Goal: Transaction & Acquisition: Purchase product/service

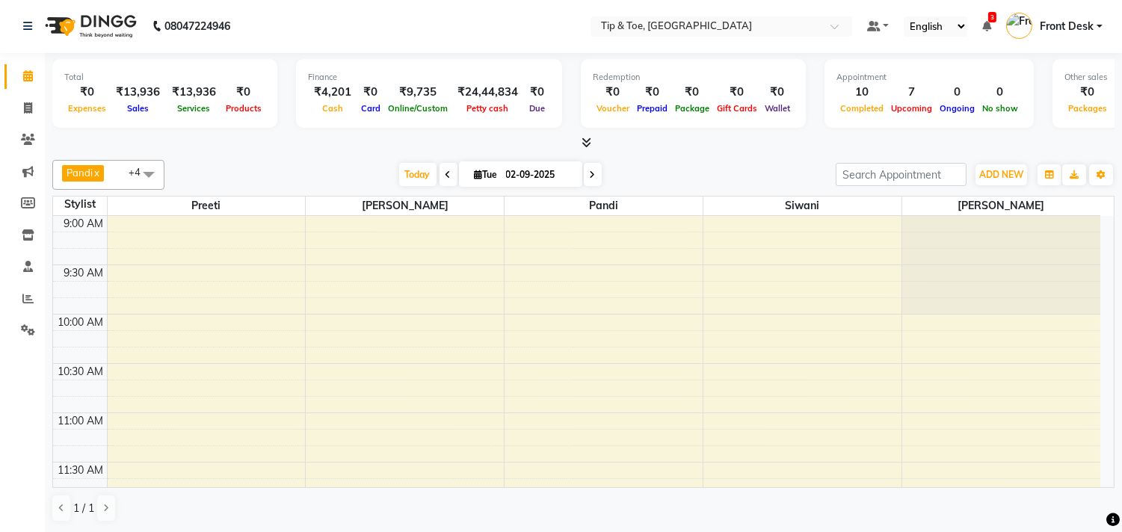
scroll to position [953, 0]
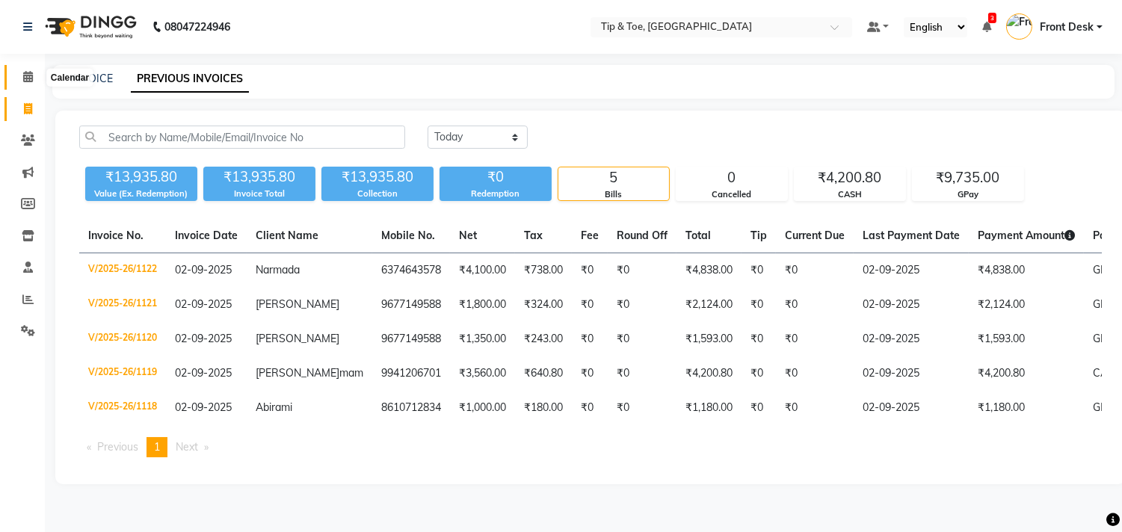
click at [22, 69] on span at bounding box center [28, 77] width 26 height 17
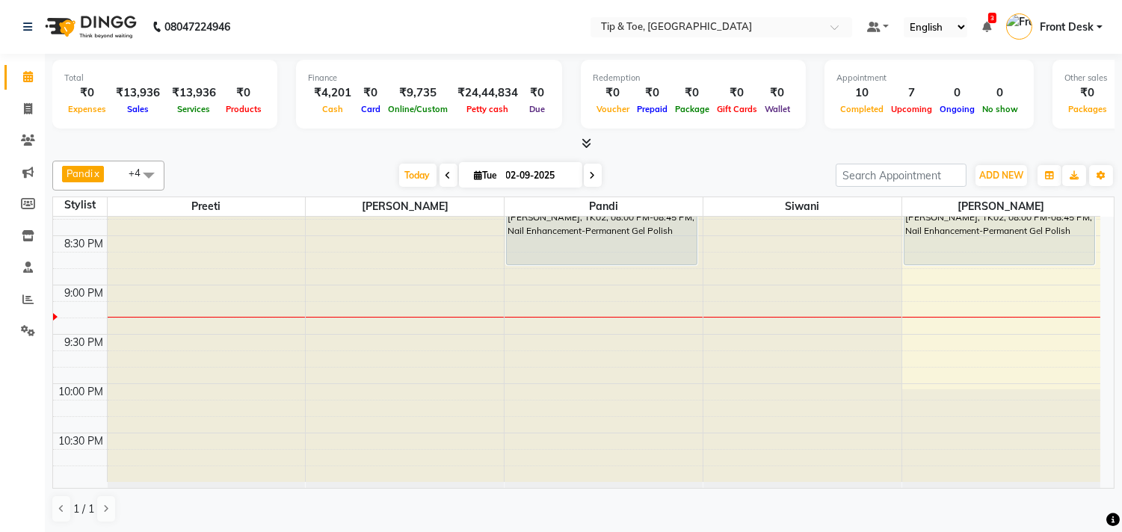
scroll to position [866, 0]
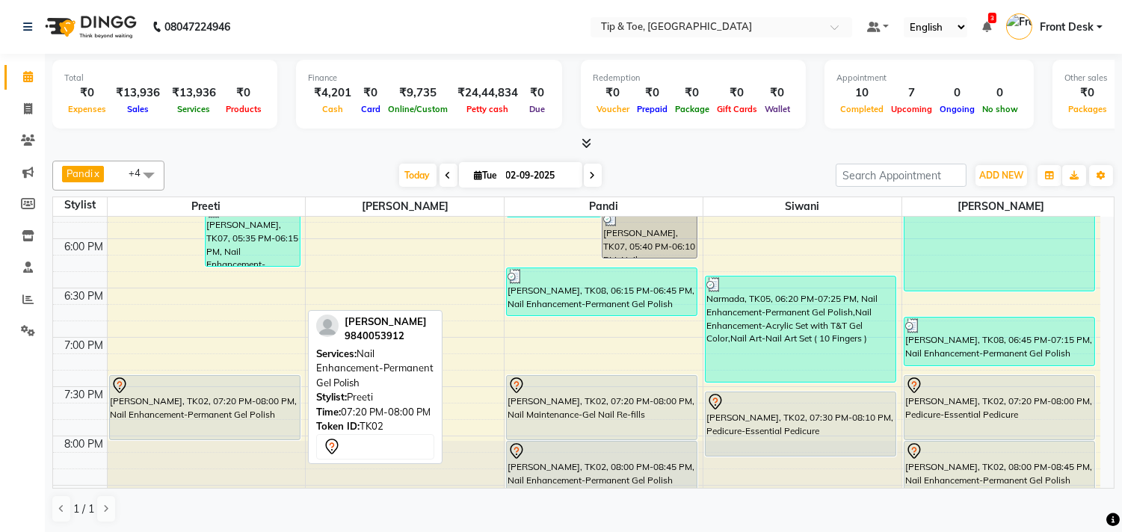
click at [232, 401] on div "[PERSON_NAME], TK02, 07:20 PM-08:00 PM, Nail Enhancement-Permanent Gel Polish" at bounding box center [205, 408] width 190 height 64
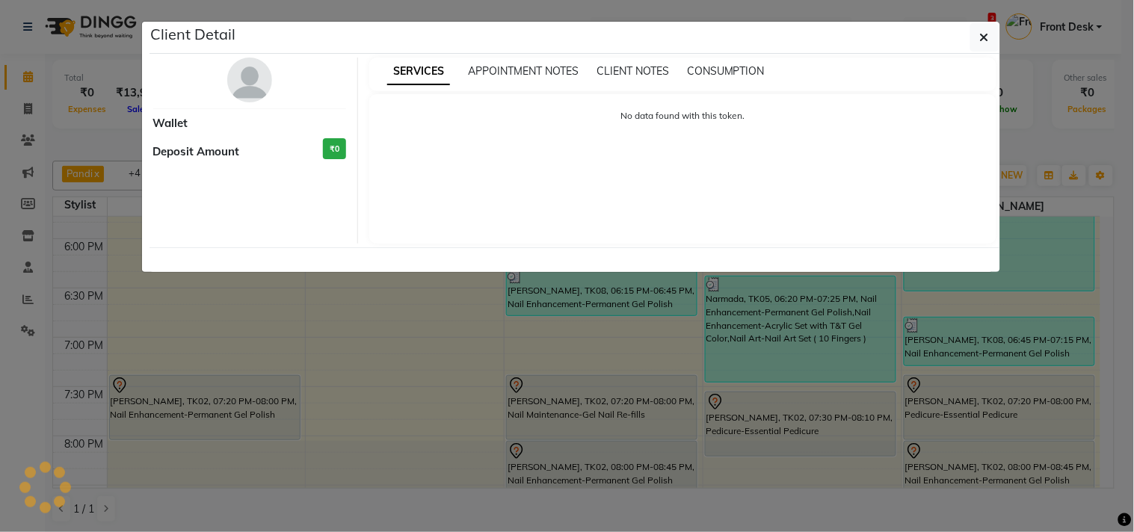
select select "7"
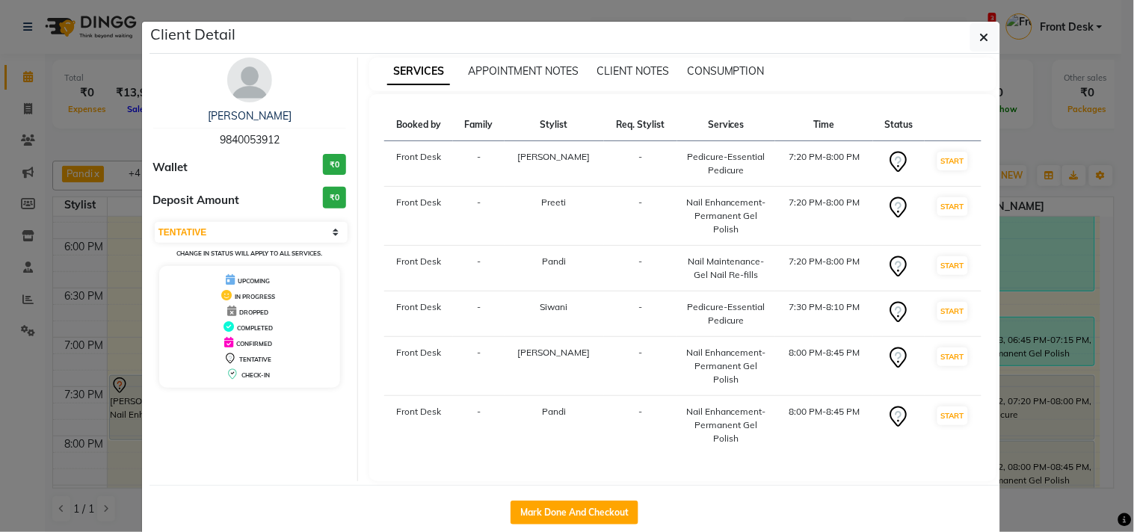
click at [1057, 137] on ngb-modal-window "Client Detail [PERSON_NAME] 9840053912 Wallet ₹0 Deposit Amount ₹0 Select IN SE…" at bounding box center [567, 266] width 1134 height 532
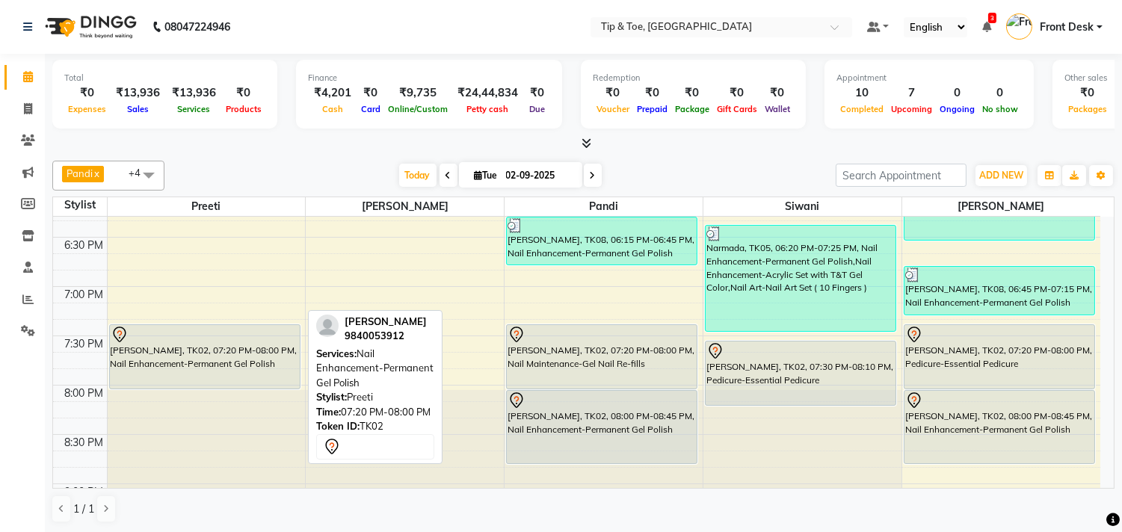
scroll to position [950, 0]
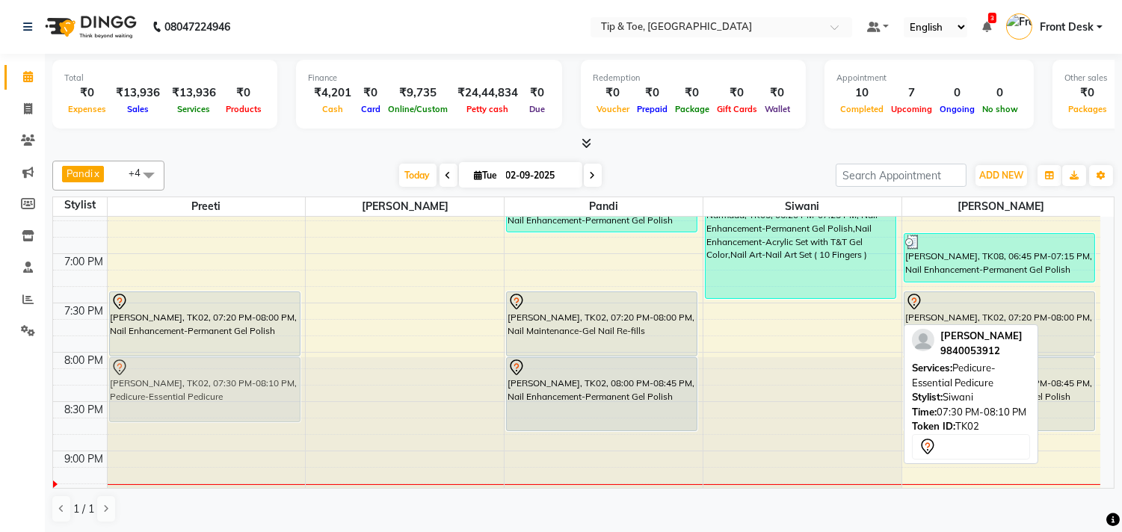
drag, startPoint x: 772, startPoint y: 344, endPoint x: 203, endPoint y: 390, distance: 571.7
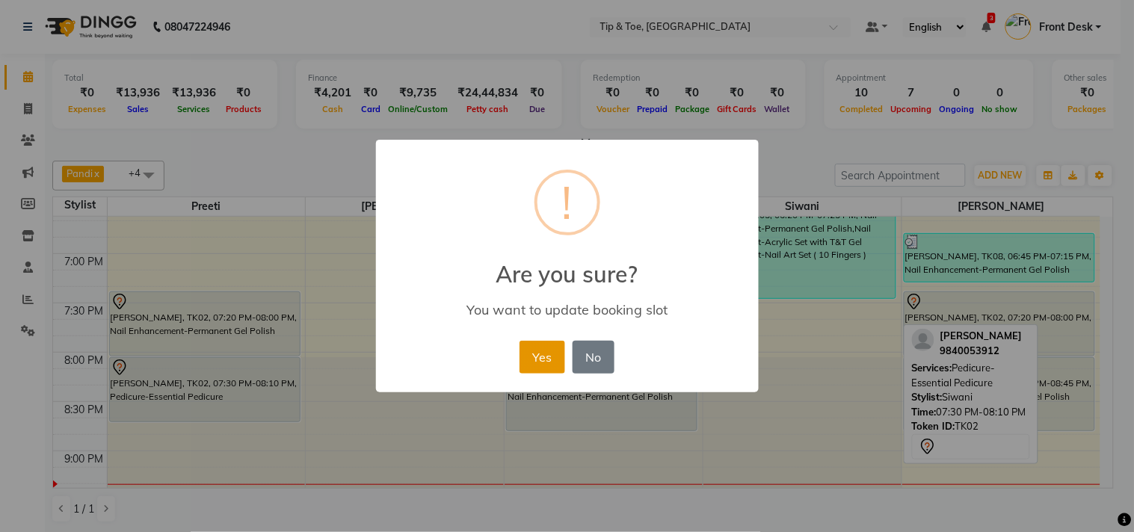
click at [529, 350] on button "Yes" at bounding box center [543, 357] width 46 height 33
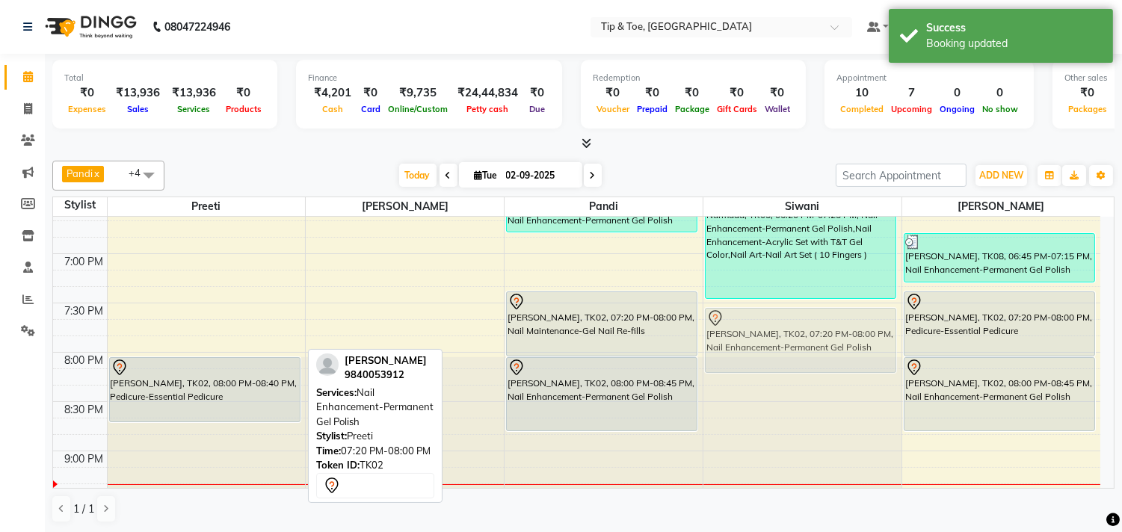
drag, startPoint x: 249, startPoint y: 328, endPoint x: 802, endPoint y: 342, distance: 552.8
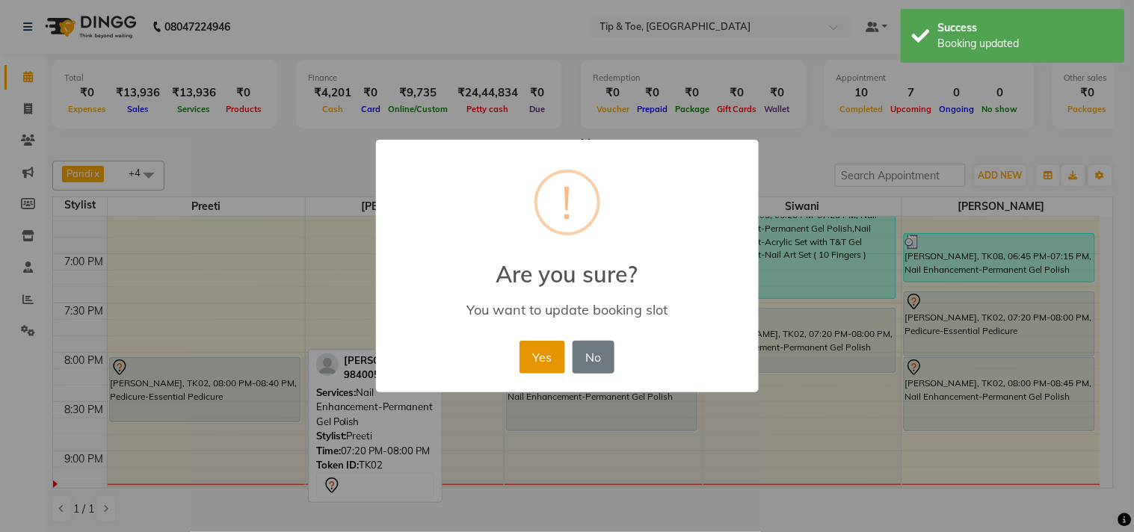
click at [520, 359] on button "Yes" at bounding box center [543, 357] width 46 height 33
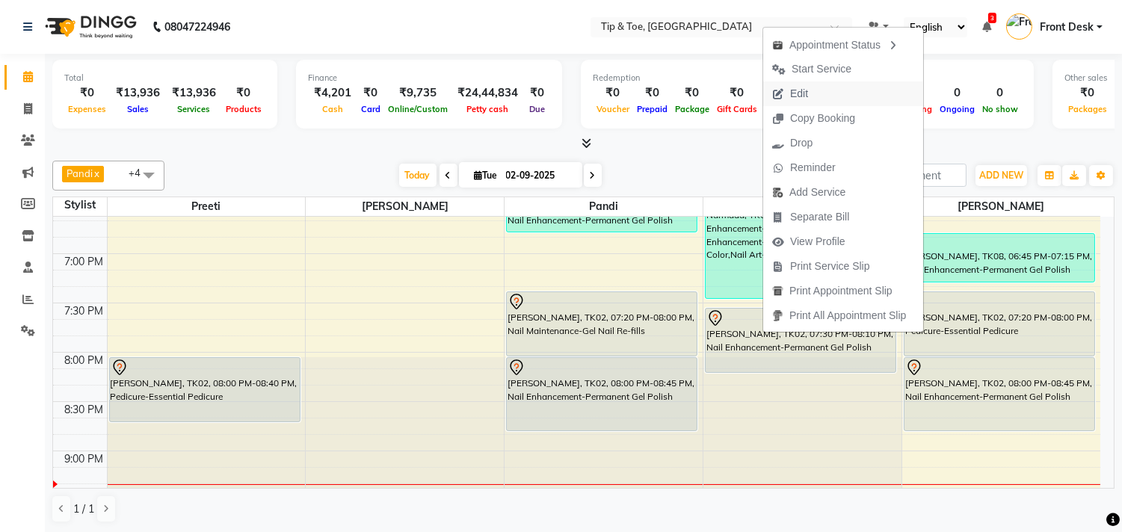
click at [827, 88] on button "Edit" at bounding box center [843, 94] width 160 height 25
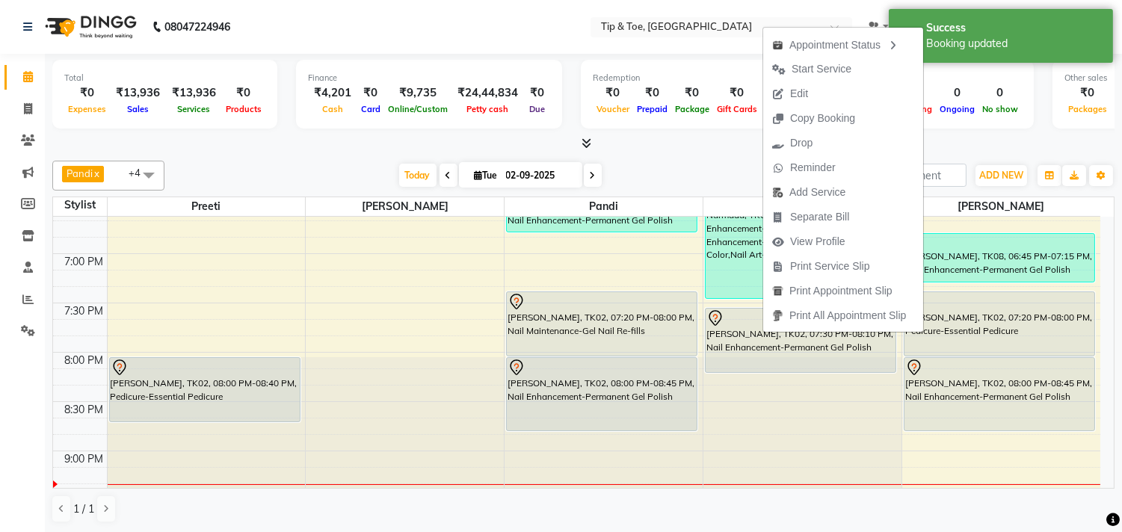
select select "tentative"
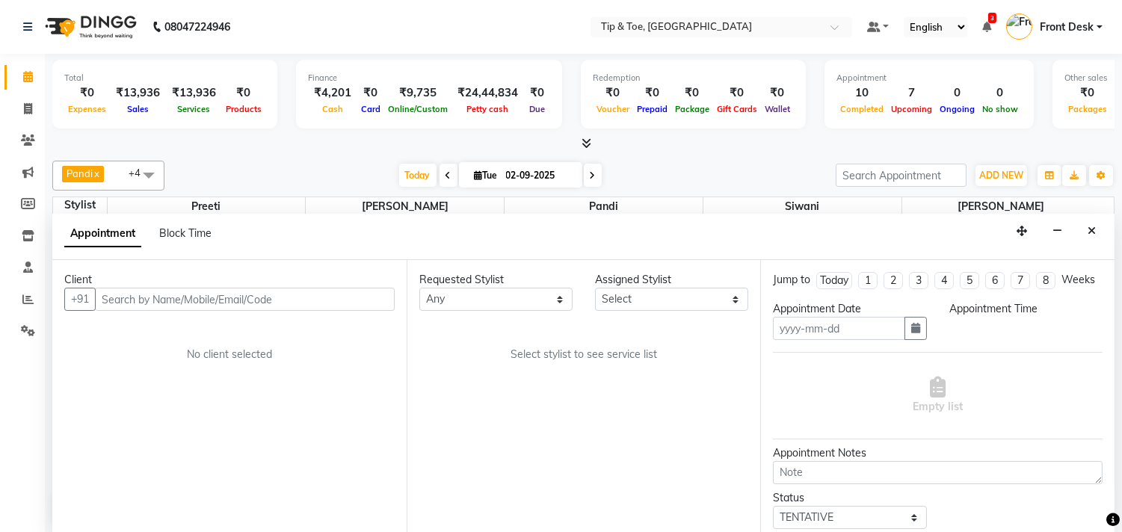
scroll to position [1, 0]
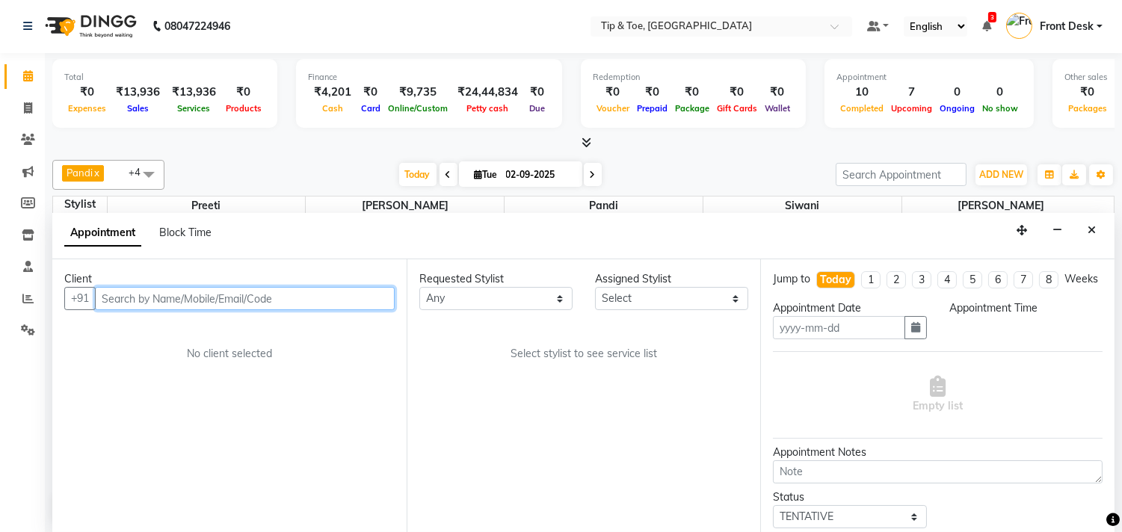
type input "02-09-2025"
select select "39912"
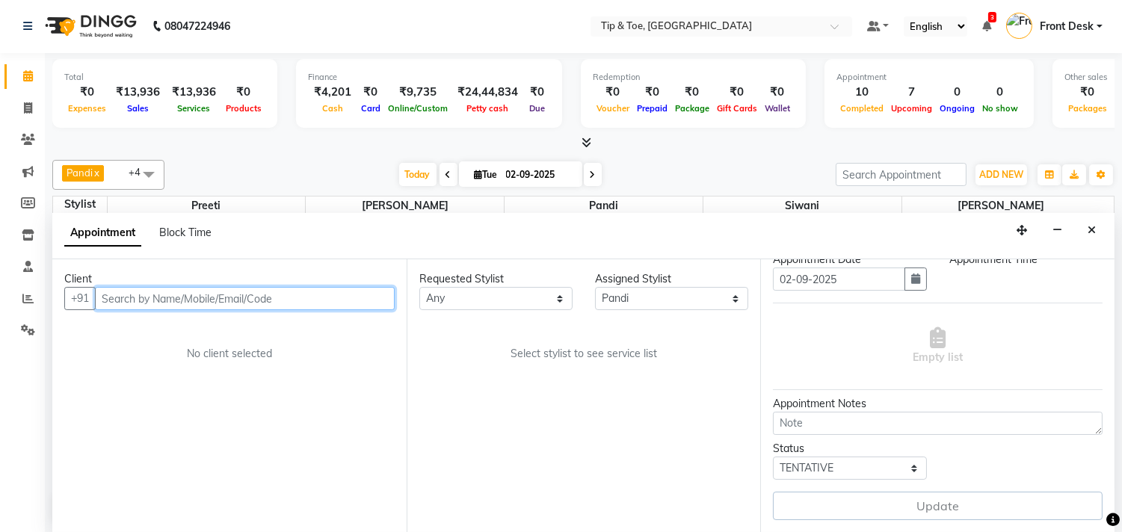
scroll to position [1116, 0]
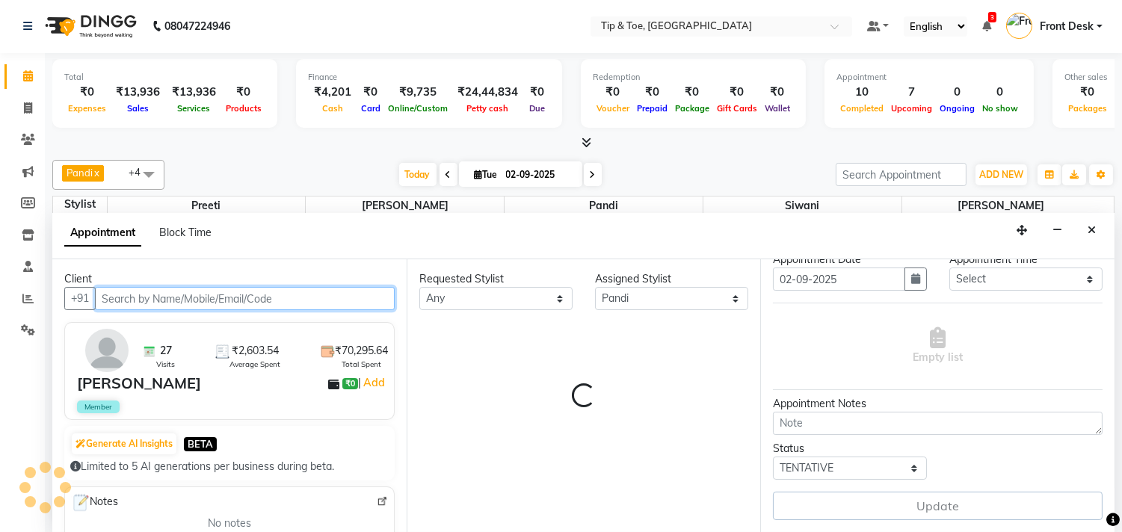
select select "2752"
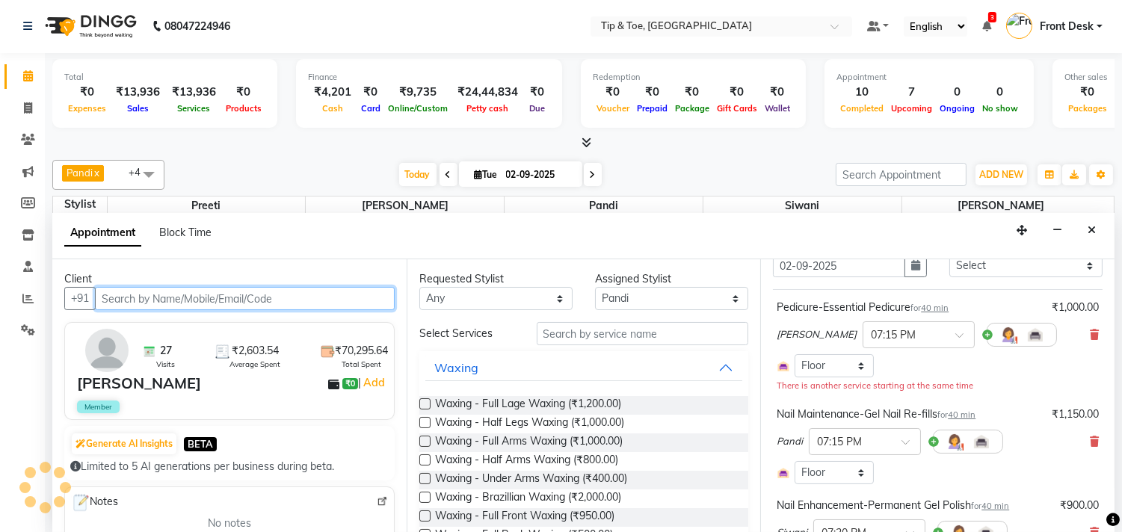
select select "2752"
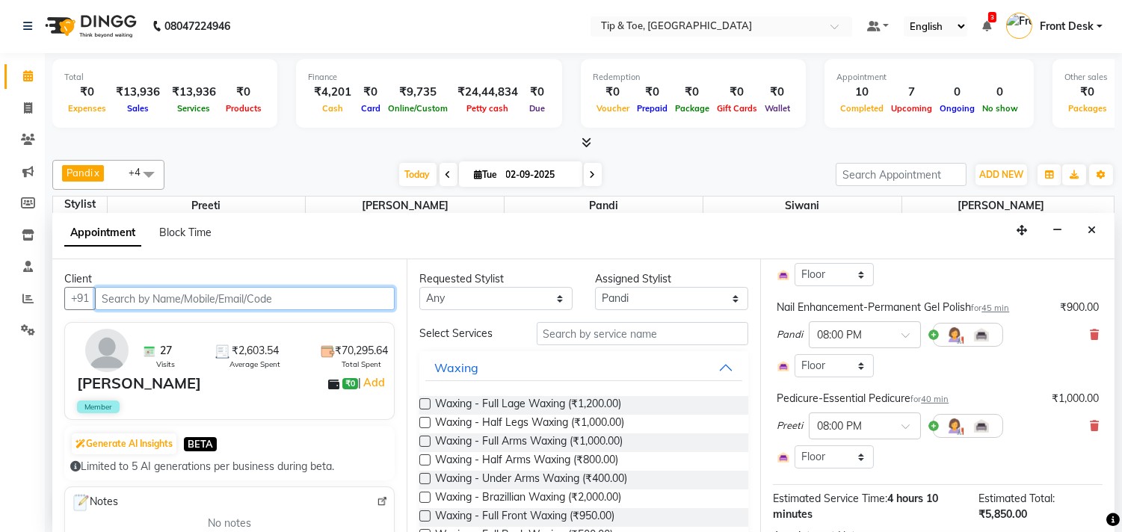
scroll to position [477, 0]
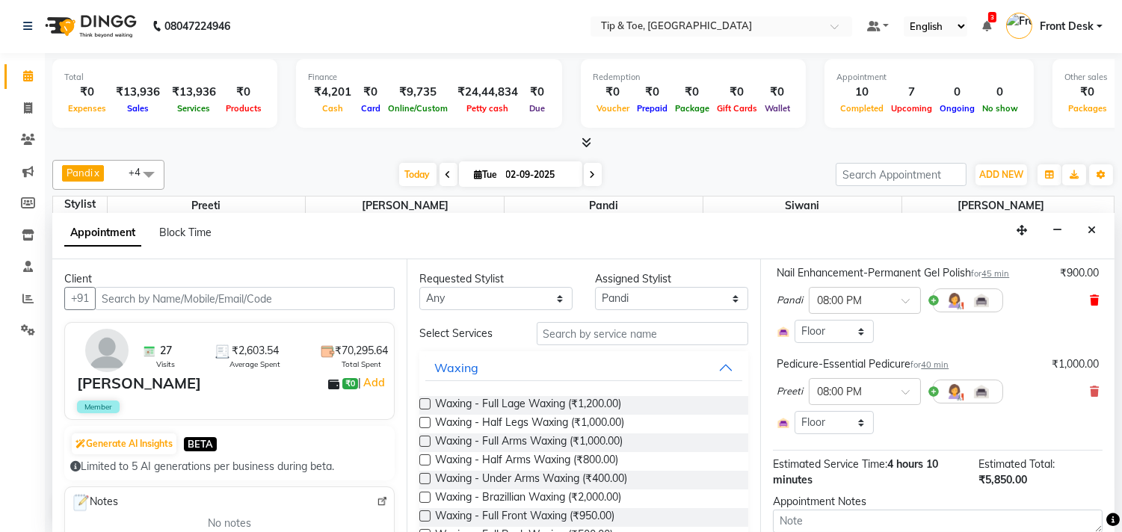
click at [1090, 306] on icon at bounding box center [1094, 300] width 9 height 10
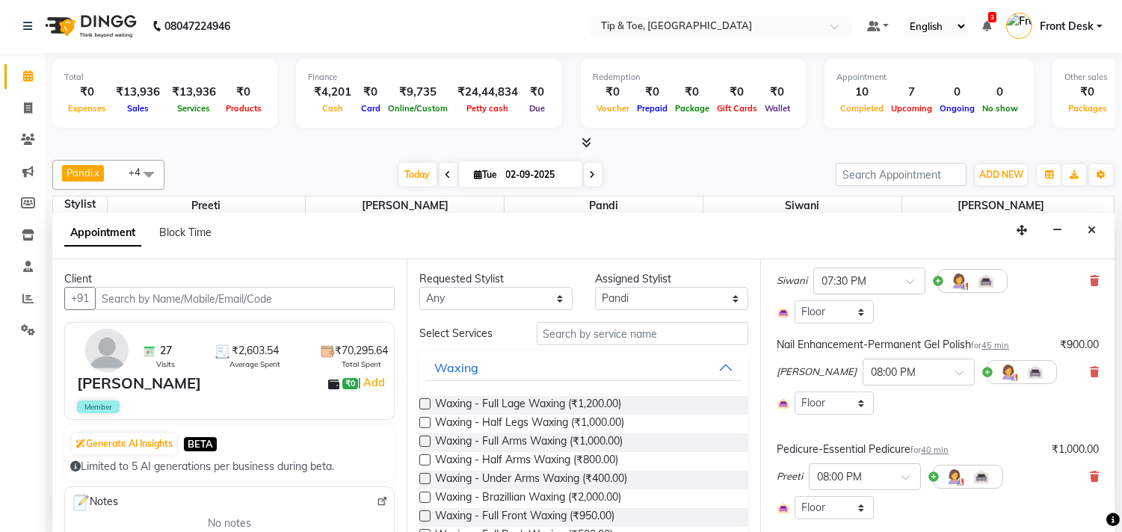
scroll to position [311, 0]
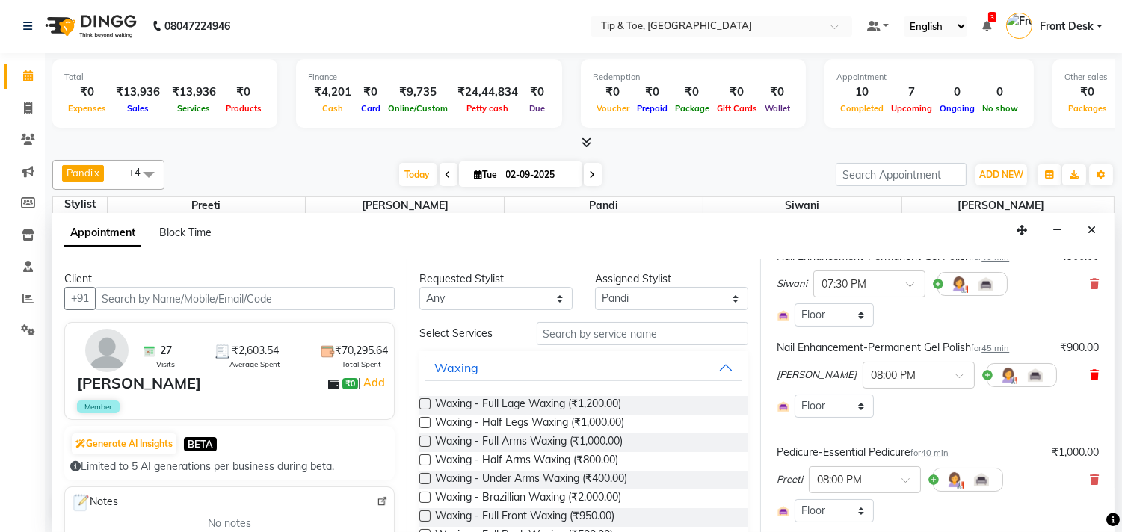
click at [1090, 381] on icon at bounding box center [1094, 375] width 9 height 10
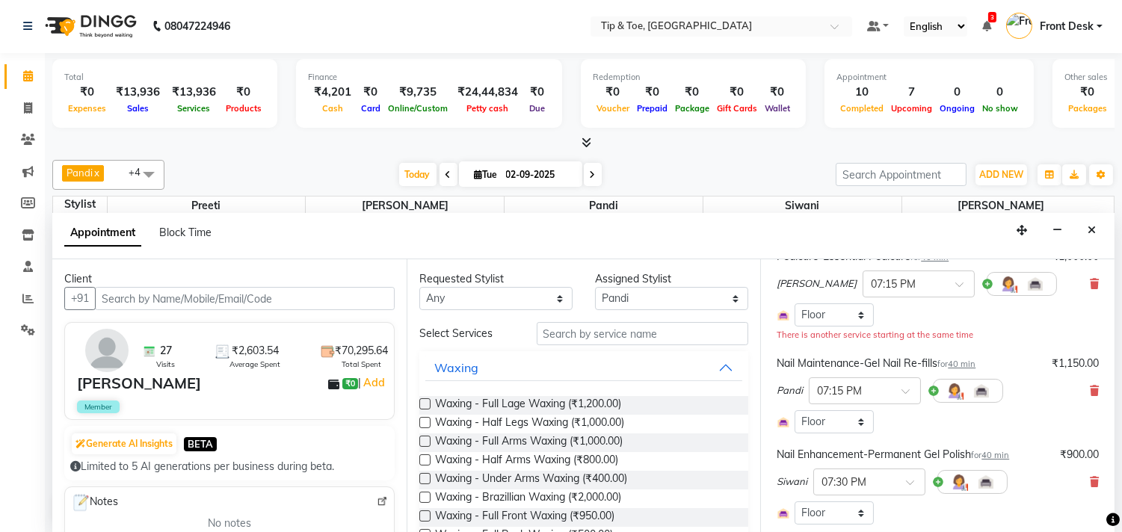
scroll to position [62, 0]
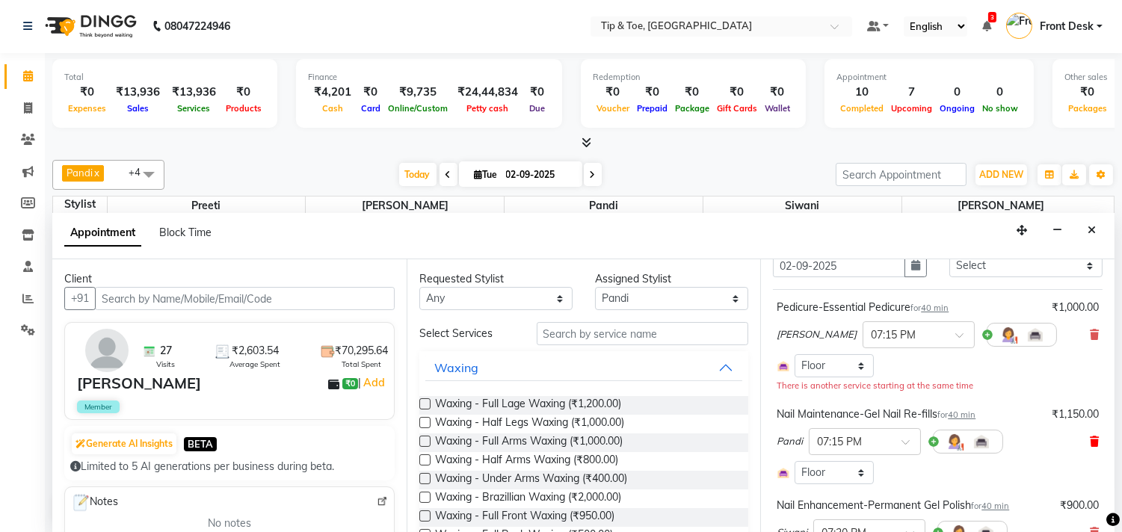
click at [1090, 447] on icon at bounding box center [1094, 442] width 9 height 10
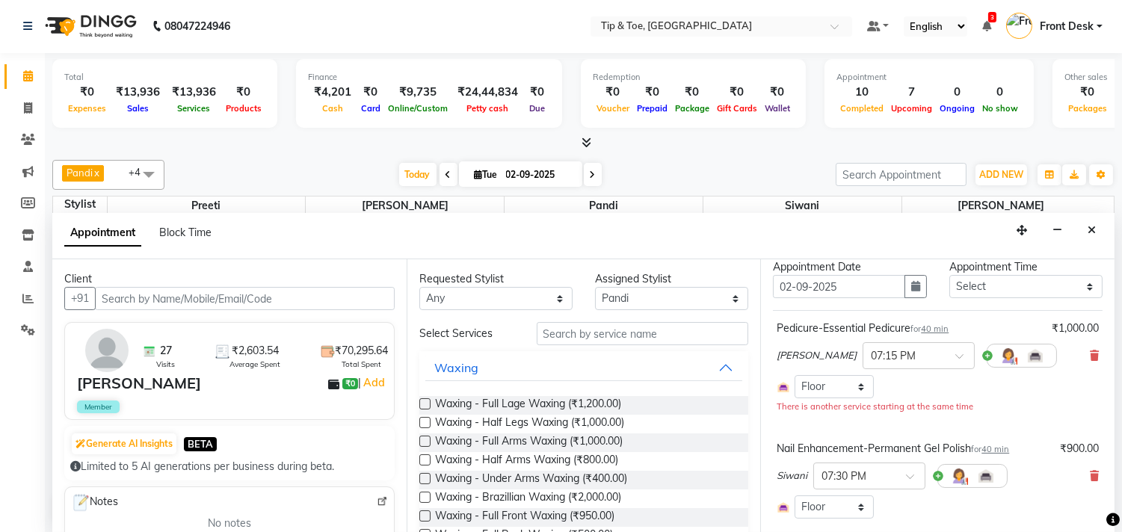
scroll to position [0, 0]
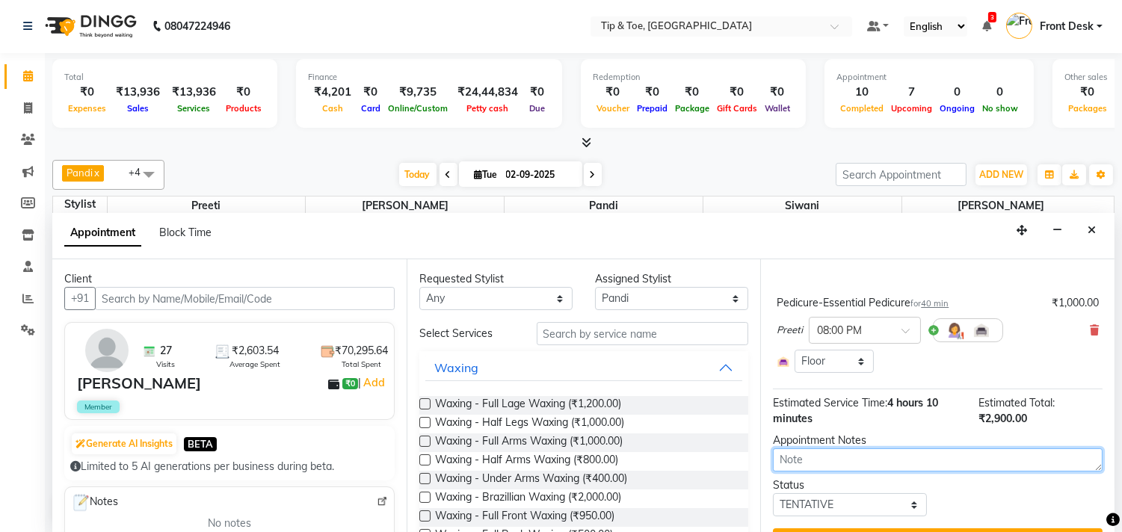
click at [984, 497] on div "Jump to [DATE] 1 2 3 4 5 6 7 8 Weeks Appointment Date [DATE] Appointment Time S…" at bounding box center [937, 395] width 354 height 273
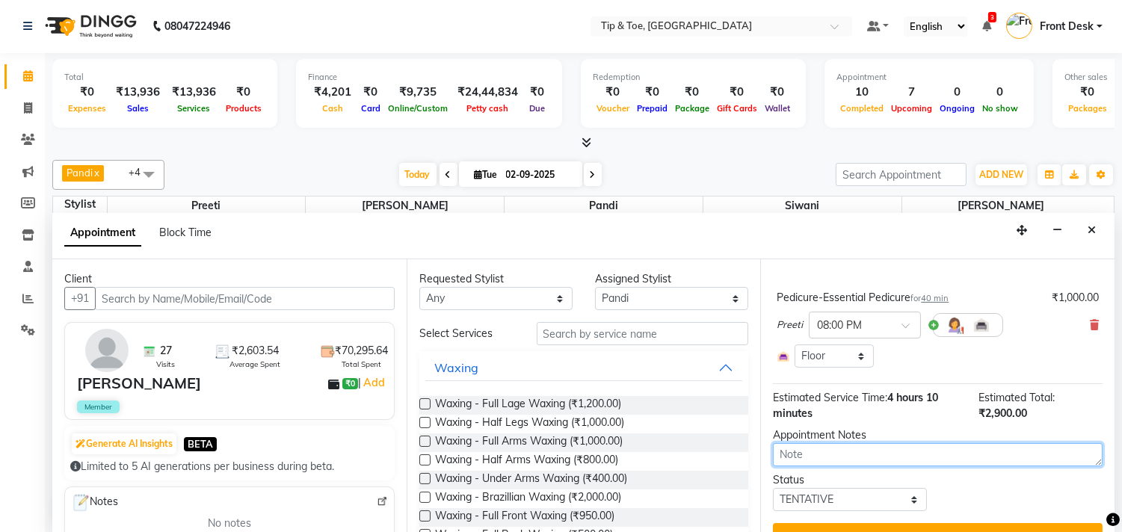
scroll to position [354, 0]
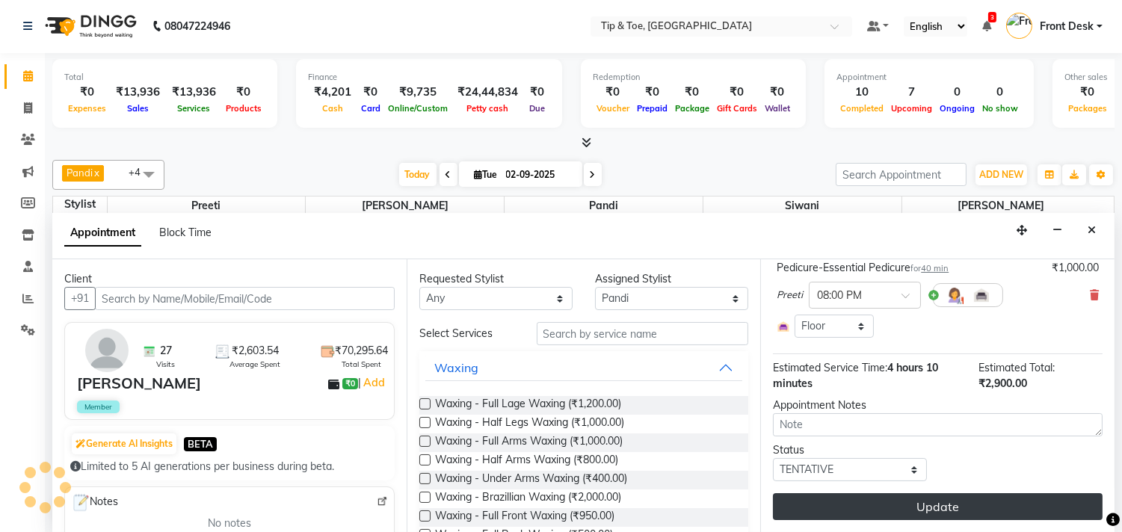
click at [951, 500] on button "Update" at bounding box center [938, 507] width 330 height 27
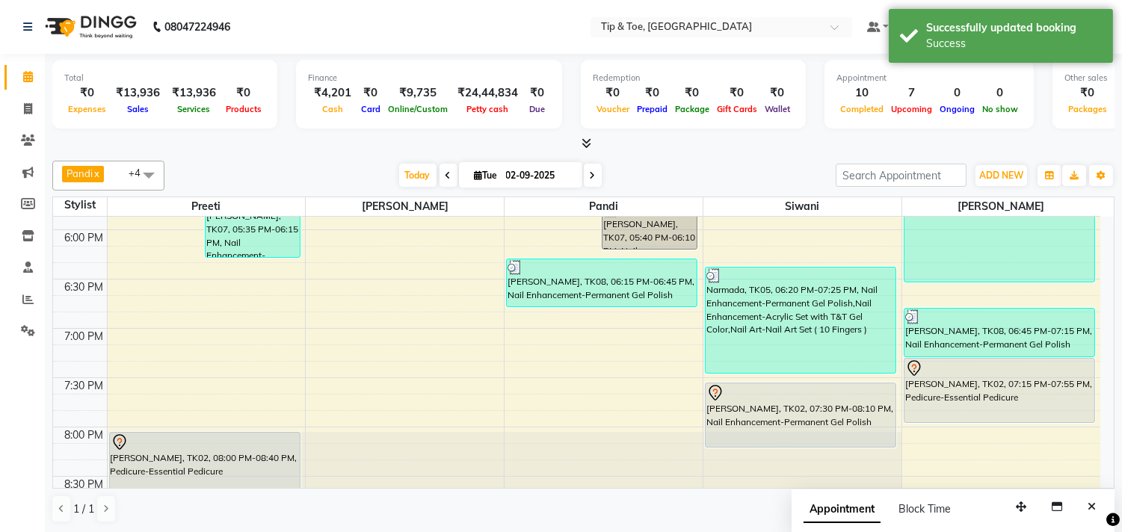
scroll to position [1033, 0]
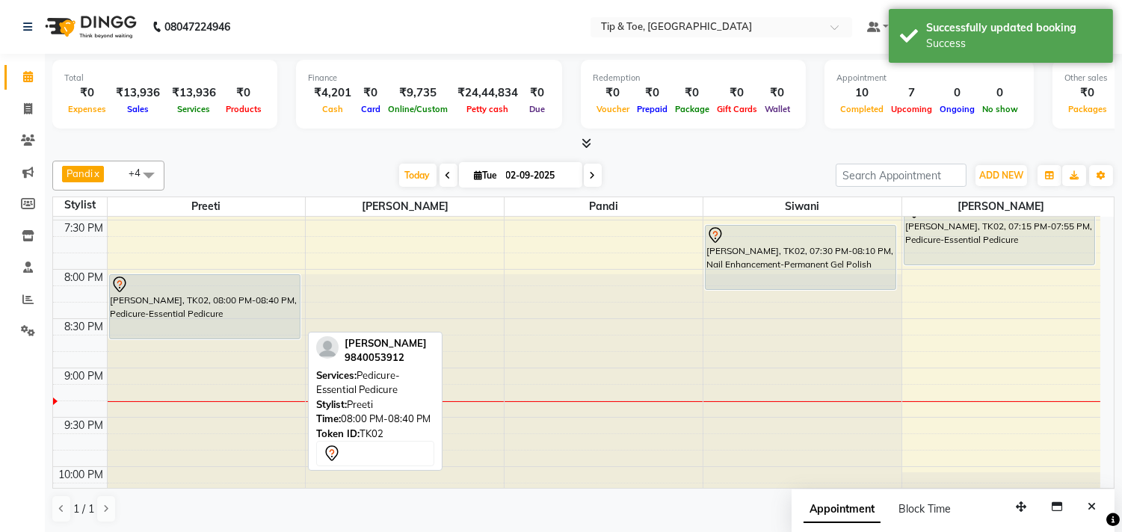
click at [223, 312] on div "[PERSON_NAME], TK02, 08:00 PM-08:40 PM, Pedicure-Essential Pedicure" at bounding box center [205, 307] width 190 height 64
click at [264, 322] on div "[PERSON_NAME], TK02, 08:00 PM-08:40 PM, Pedicure-Essential Pedicure" at bounding box center [205, 307] width 190 height 64
select select "7"
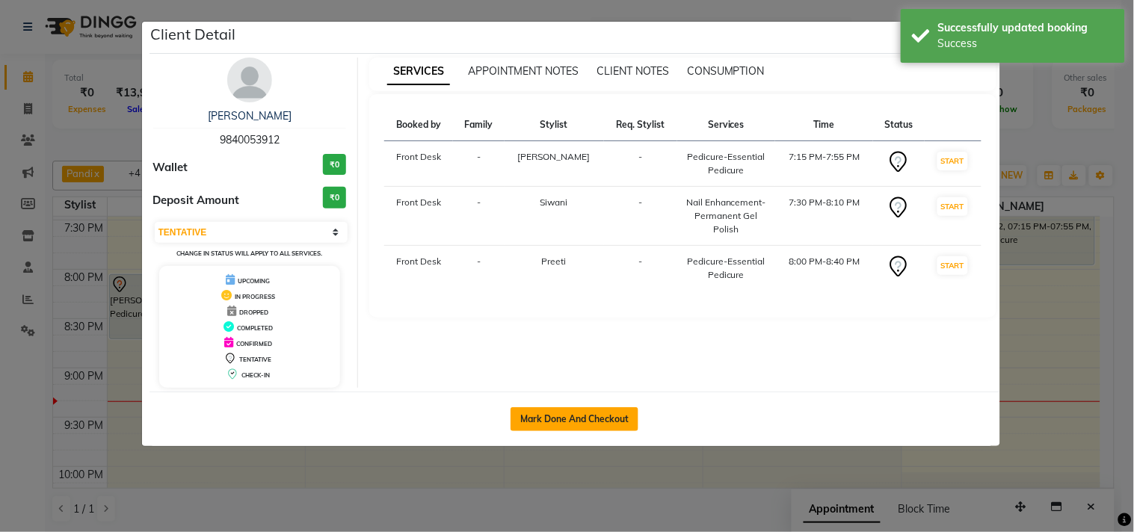
click at [576, 419] on button "Mark Done And Checkout" at bounding box center [575, 420] width 128 height 24
select select "service"
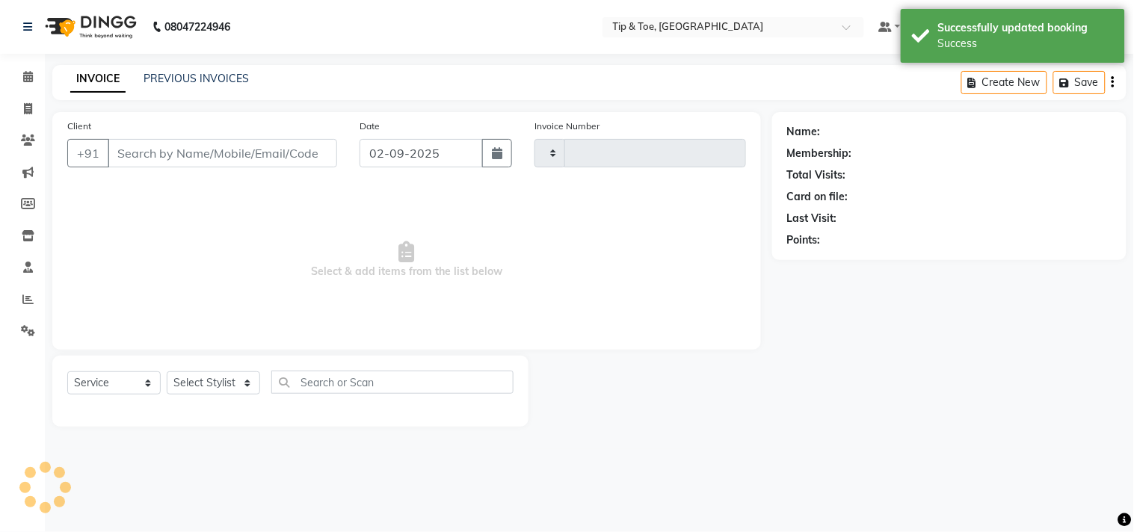
type input "1123"
select select "5770"
type input "9840053912"
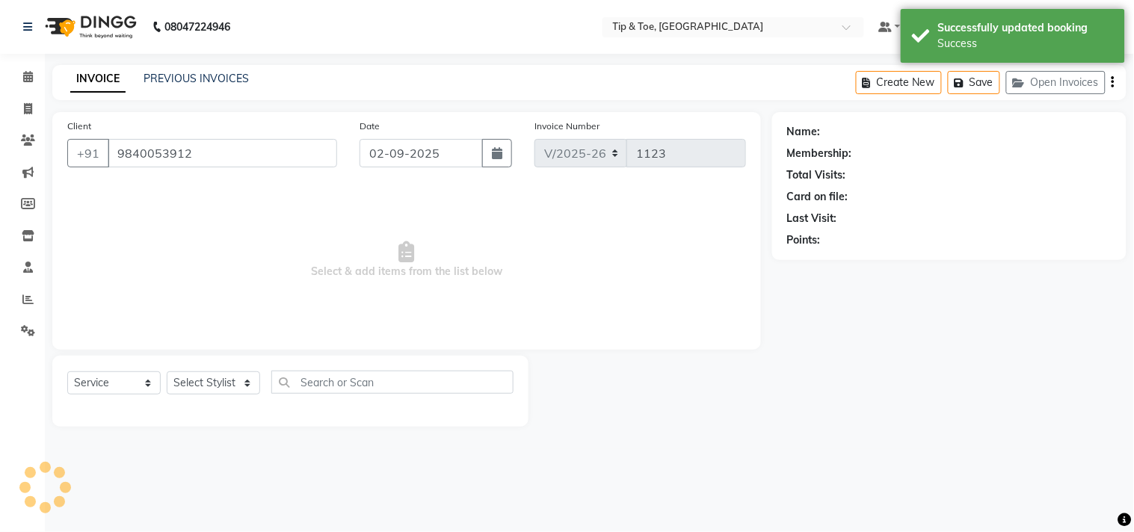
select select "75187"
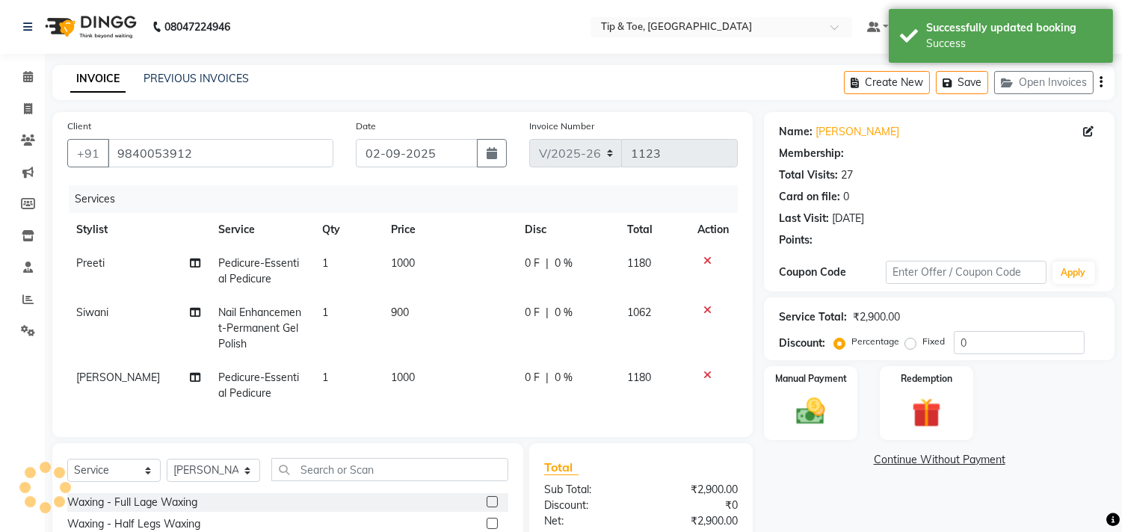
select select "1: Object"
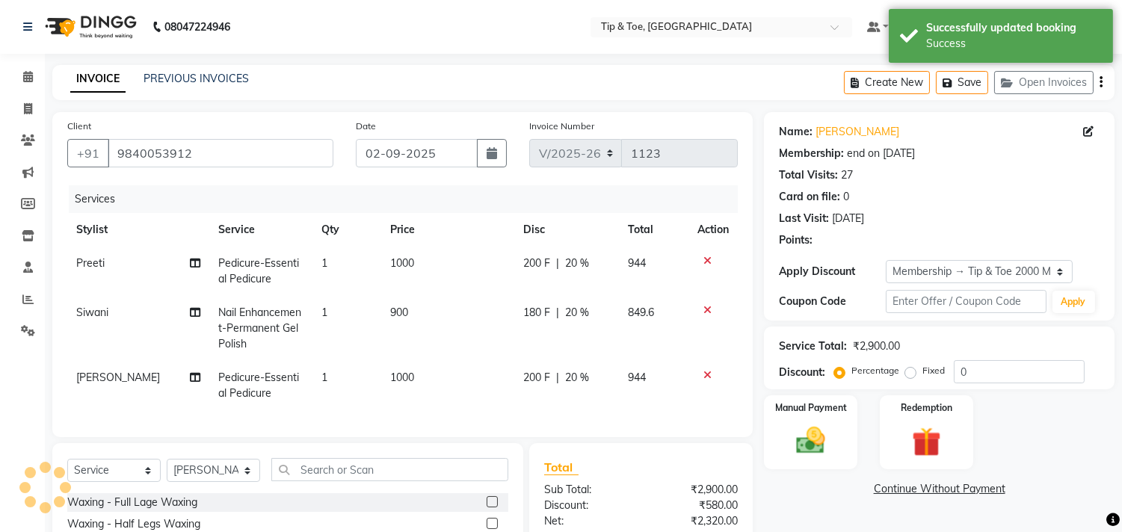
type input "20"
click at [399, 94] on main "INVOICE PREVIOUS INVOICES Create New Save Open Invoices Client [PHONE_NUMBER] D…" at bounding box center [584, 375] width 1078 height 621
click at [391, 247] on td "1000" at bounding box center [447, 271] width 133 height 49
click at [402, 213] on th "Price" at bounding box center [447, 230] width 133 height 34
click at [381, 213] on th "Qty" at bounding box center [347, 230] width 69 height 34
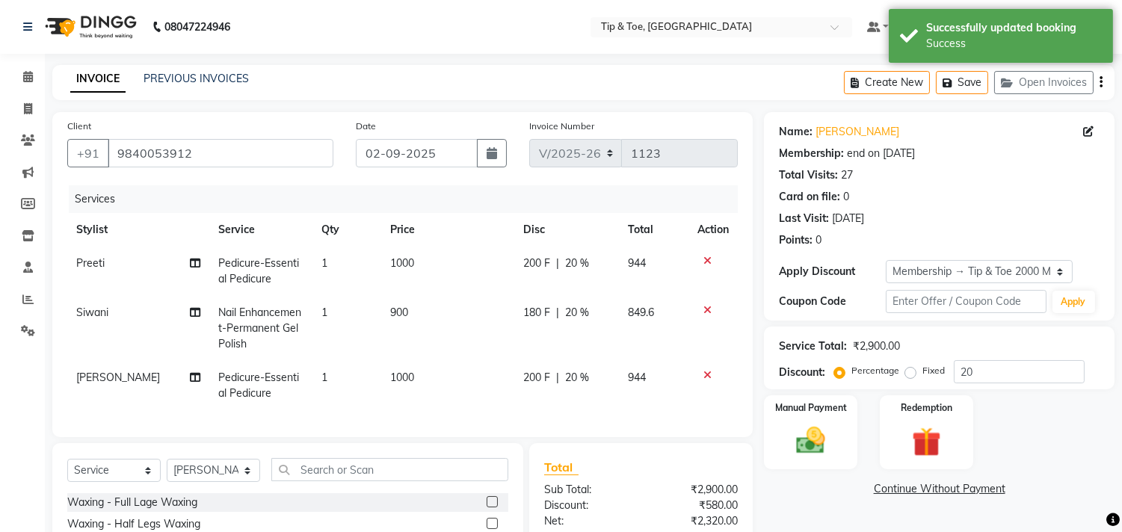
click at [381, 213] on th "Qty" at bounding box center [347, 230] width 69 height 34
select select "39915"
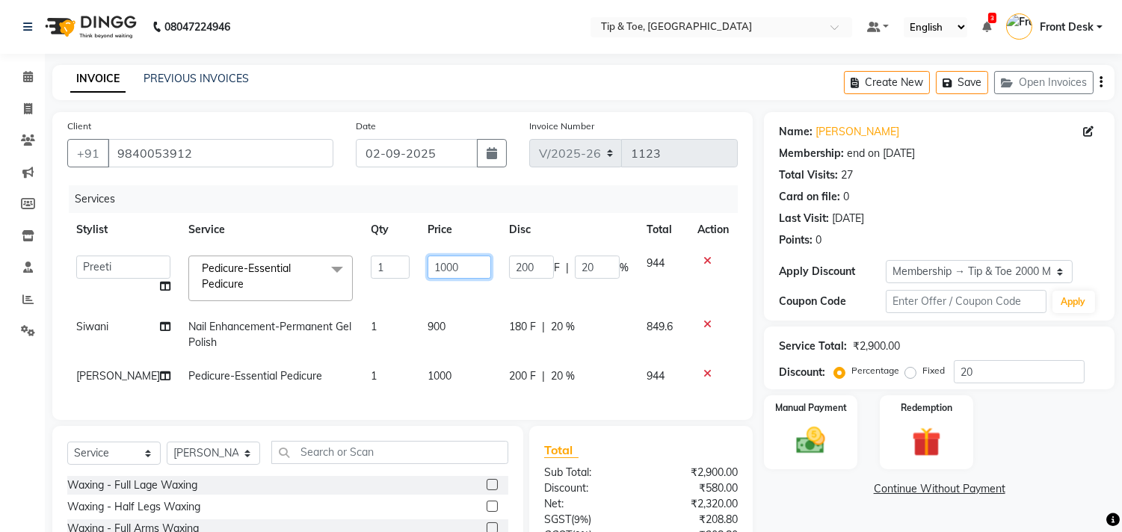
click at [431, 256] on input "1000" at bounding box center [460, 267] width 64 height 23
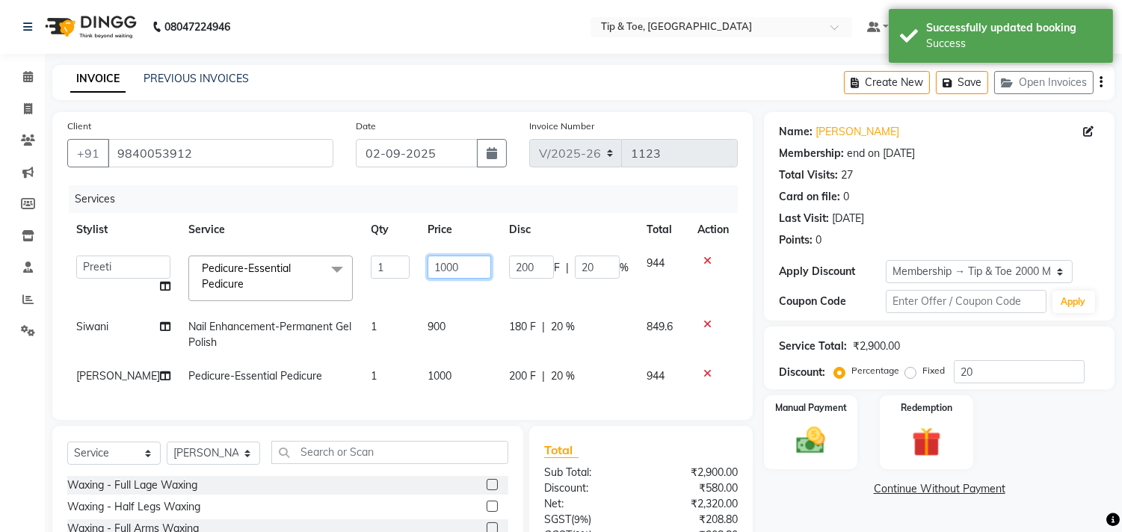
scroll to position [150, 0]
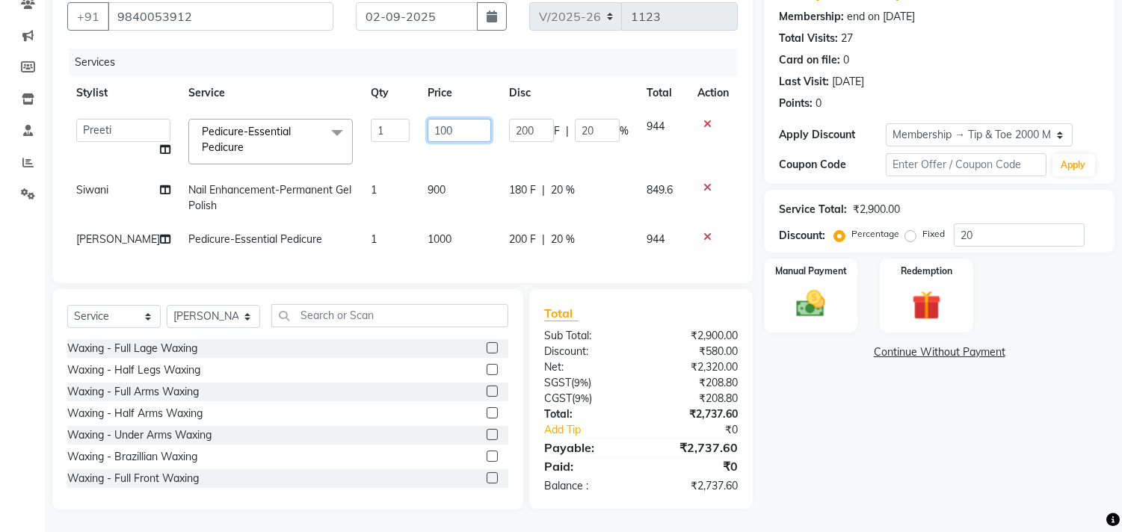
type input "1300"
click at [230, 316] on div "Select Service Product Membership Package Voucher Prepaid Gift Card Select Styl…" at bounding box center [287, 399] width 471 height 221
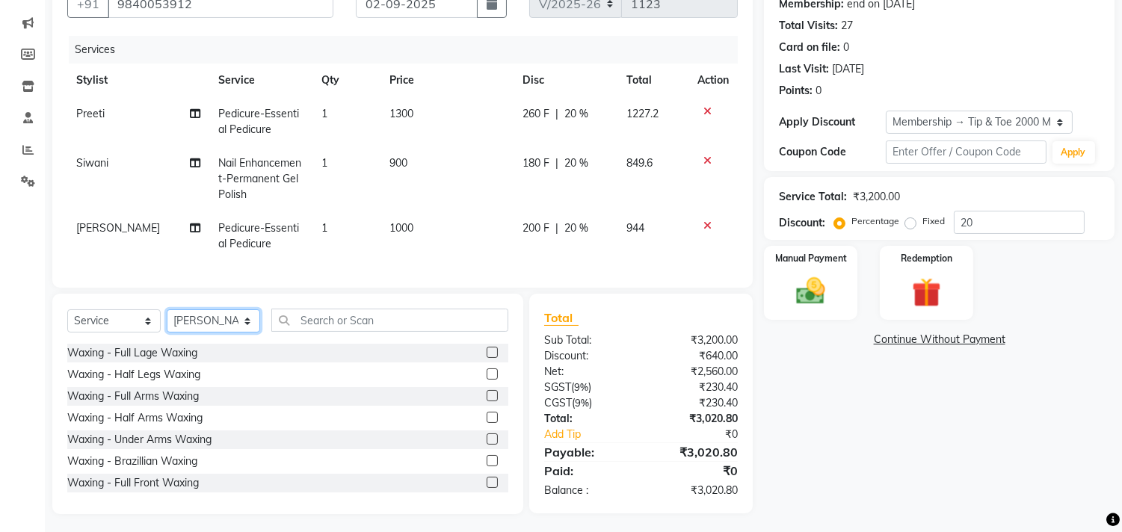
select select "39915"
click at [167, 322] on select "Select Stylist [PERSON_NAME] [PERSON_NAME] Front Desk Joys [PERSON_NAME] [PERSO…" at bounding box center [213, 321] width 93 height 23
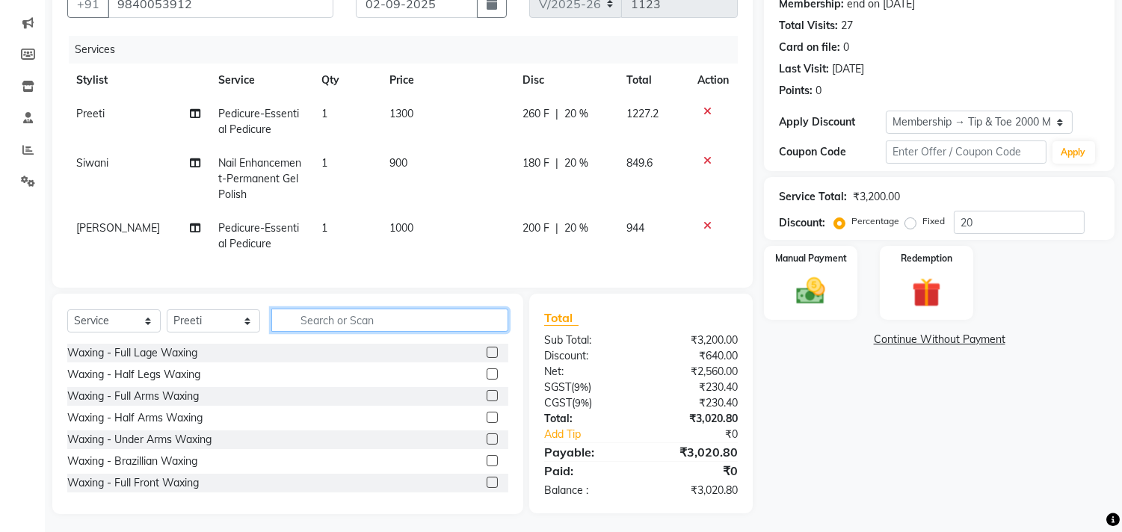
click at [357, 332] on input "text" at bounding box center [389, 320] width 237 height 23
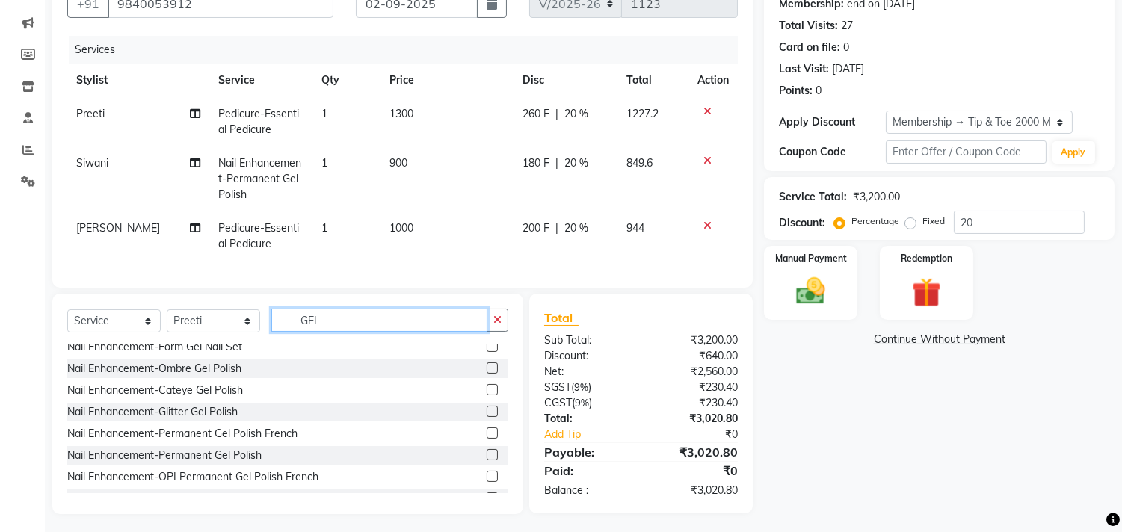
scroll to position [249, 0]
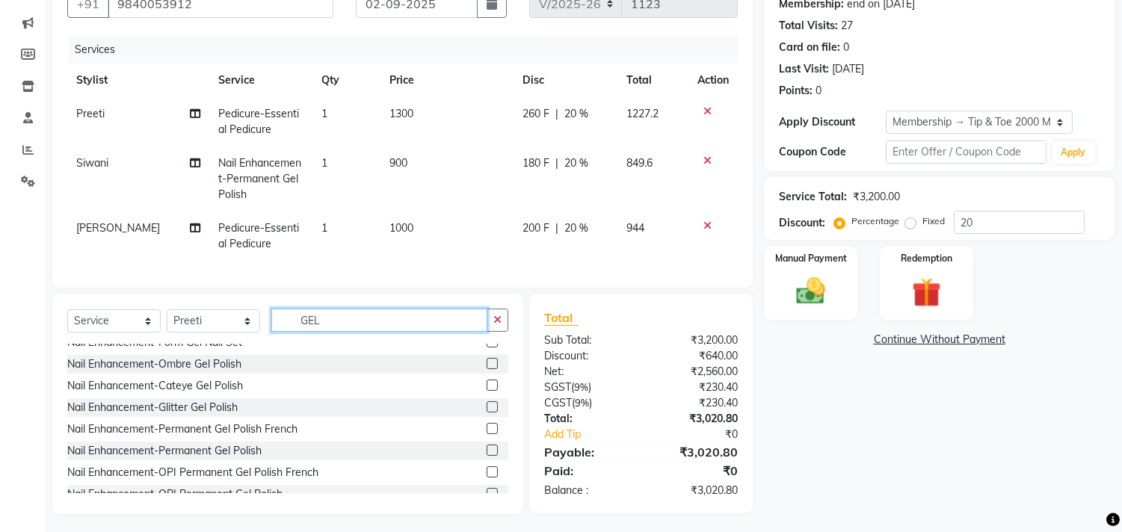
type input "GEL"
click at [487, 456] on label at bounding box center [492, 450] width 11 height 11
click at [487, 456] on input "checkbox" at bounding box center [492, 451] width 10 height 10
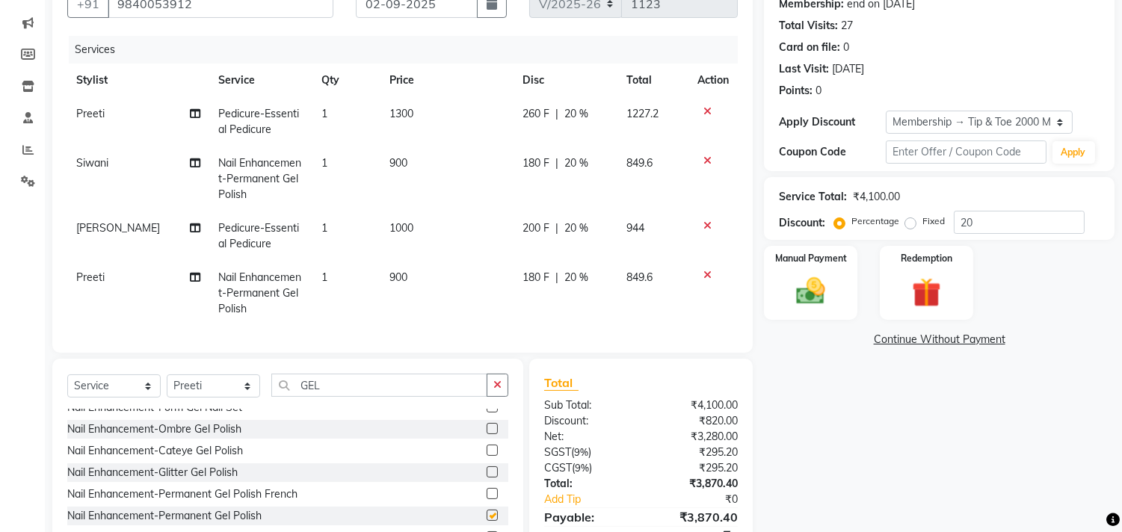
checkbox input "false"
click at [346, 397] on input "GEL" at bounding box center [379, 385] width 216 height 23
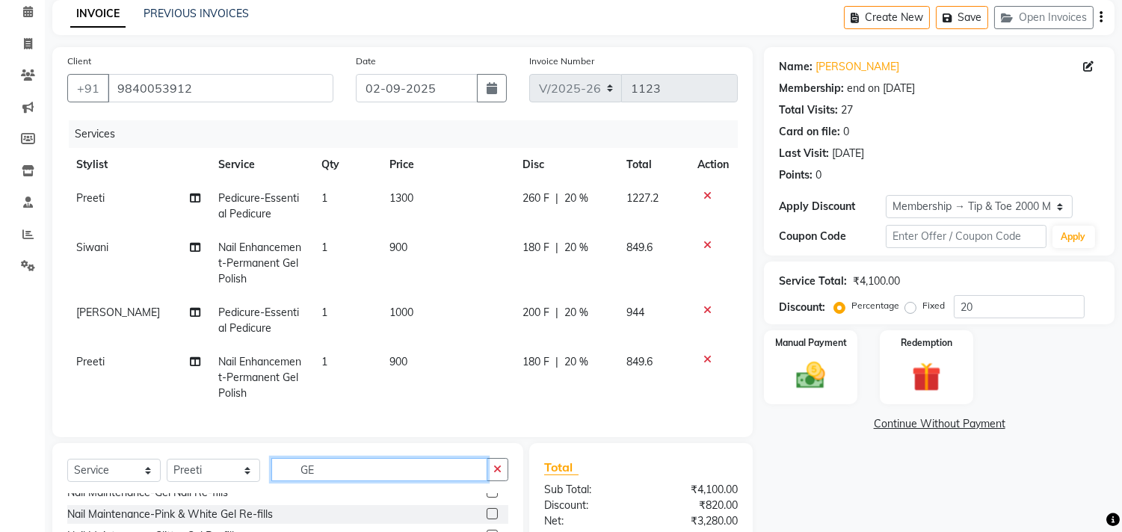
type input "G"
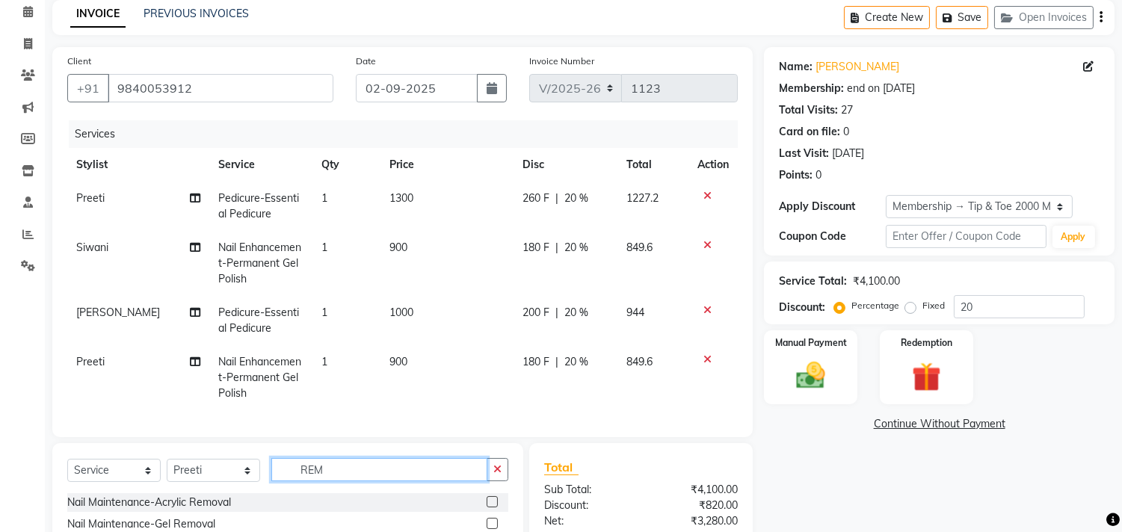
type input "REM"
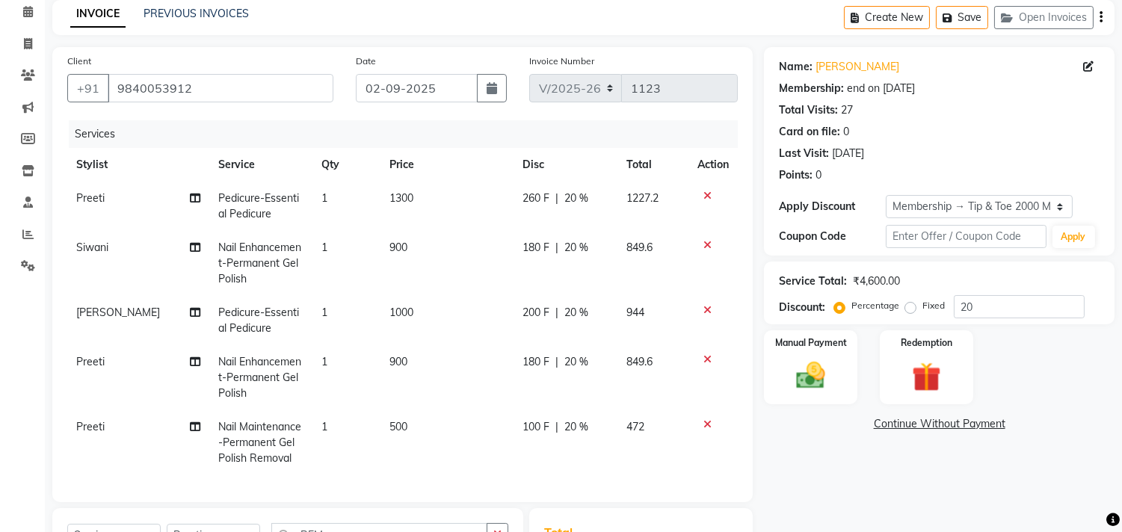
scroll to position [230, 0]
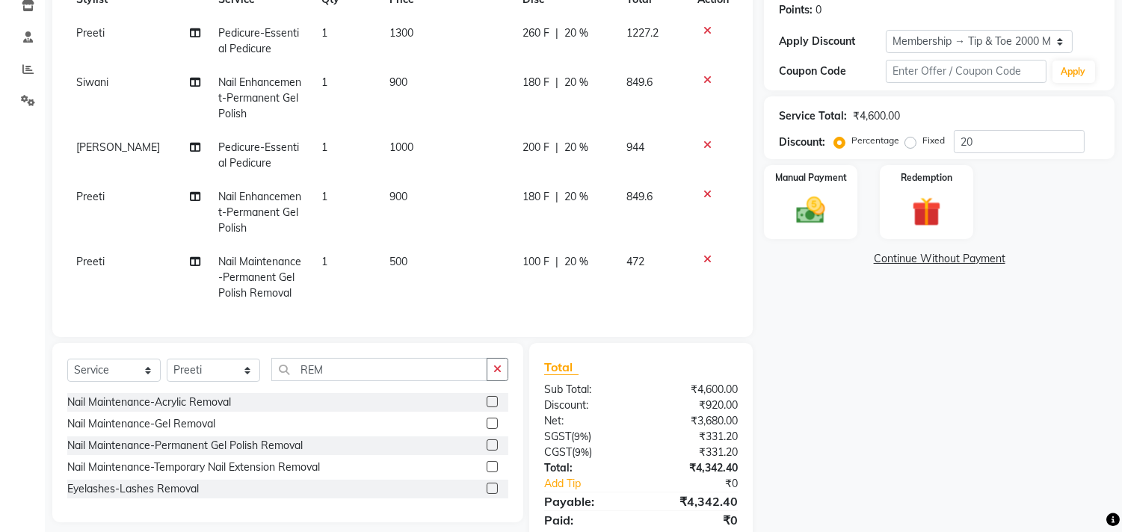
click at [490, 447] on label at bounding box center [492, 445] width 11 height 11
click at [490, 447] on input "checkbox" at bounding box center [492, 446] width 10 height 10
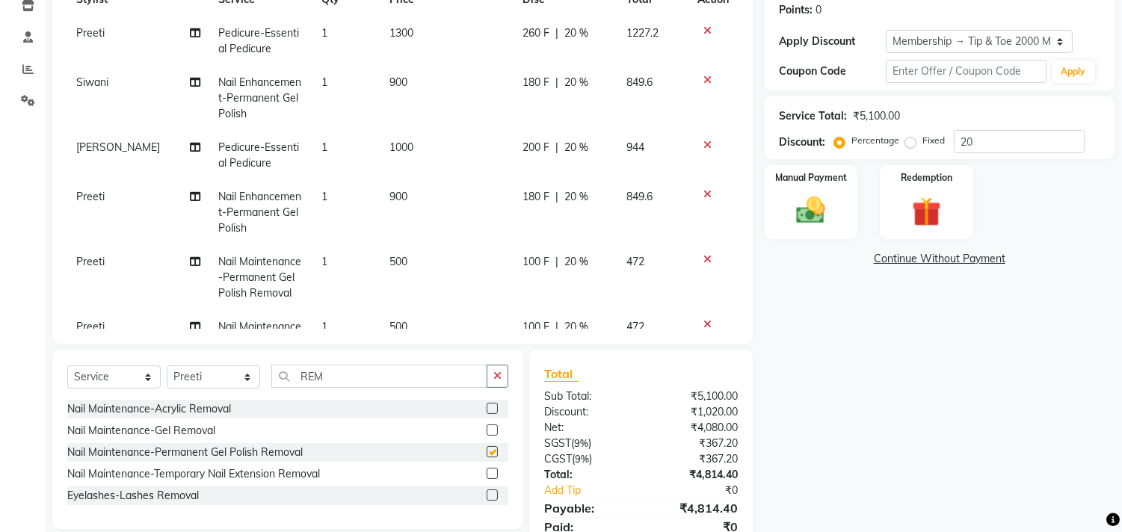
checkbox input "false"
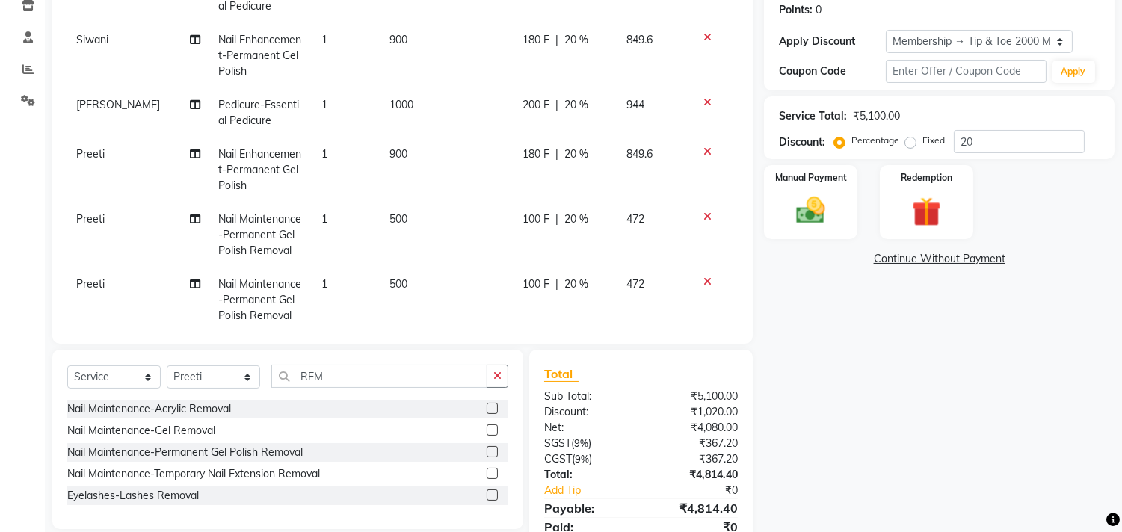
scroll to position [70, 0]
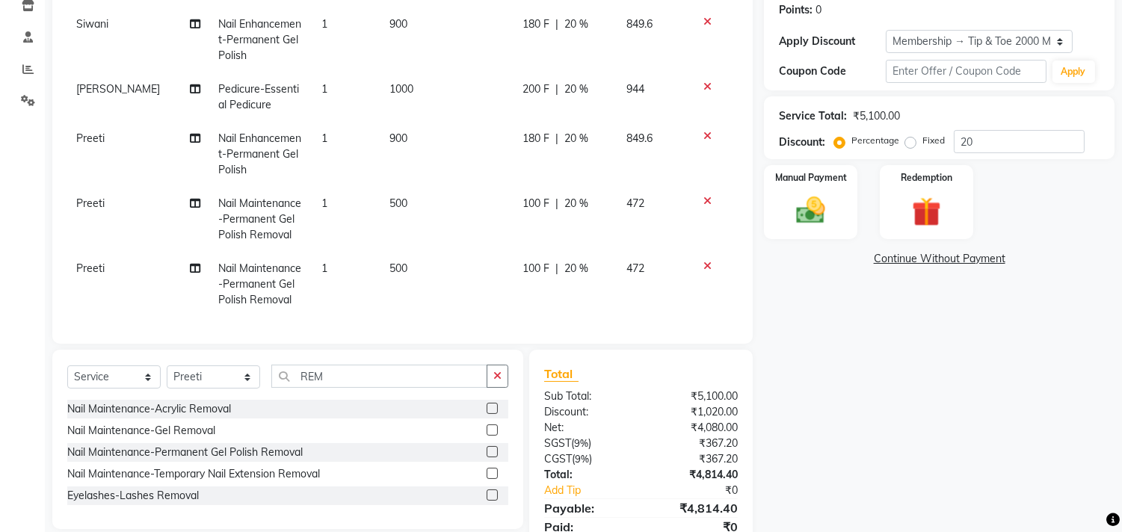
click at [98, 197] on td "Preeti" at bounding box center [138, 219] width 142 height 65
select select "39915"
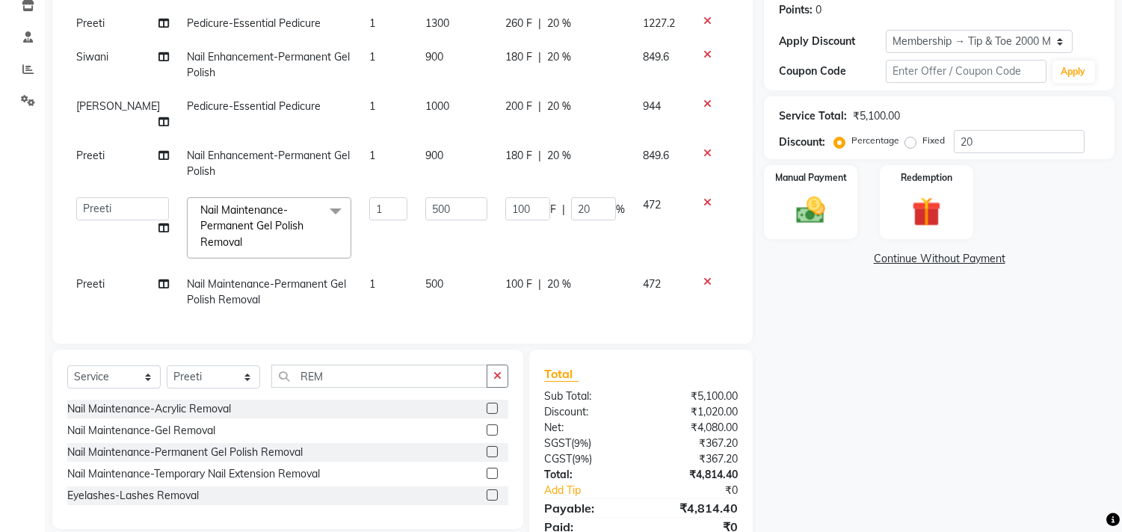
click at [99, 203] on td "[PERSON_NAME] [PERSON_NAME] Front Desk [PERSON_NAME] [PERSON_NAME] [PERSON_NAME…" at bounding box center [122, 227] width 111 height 79
click at [99, 202] on td "[PERSON_NAME] [PERSON_NAME] Front Desk [PERSON_NAME] [PERSON_NAME] [PERSON_NAME…" at bounding box center [122, 227] width 111 height 79
click at [95, 197] on td "[PERSON_NAME] [PERSON_NAME] Front Desk [PERSON_NAME] [PERSON_NAME] [PERSON_NAME…" at bounding box center [122, 227] width 111 height 79
click at [92, 277] on span "Preeti" at bounding box center [90, 283] width 28 height 13
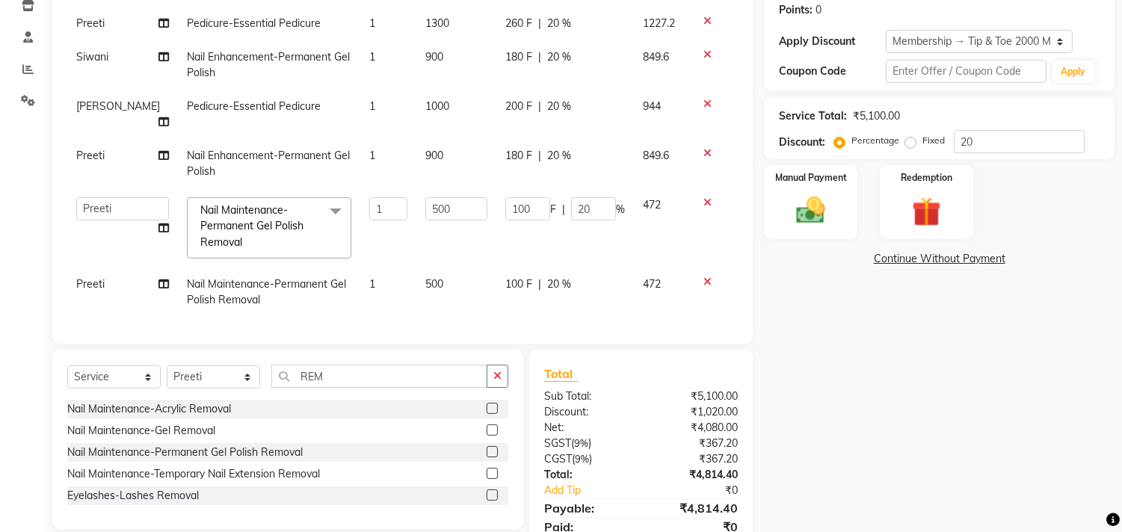
select select "39915"
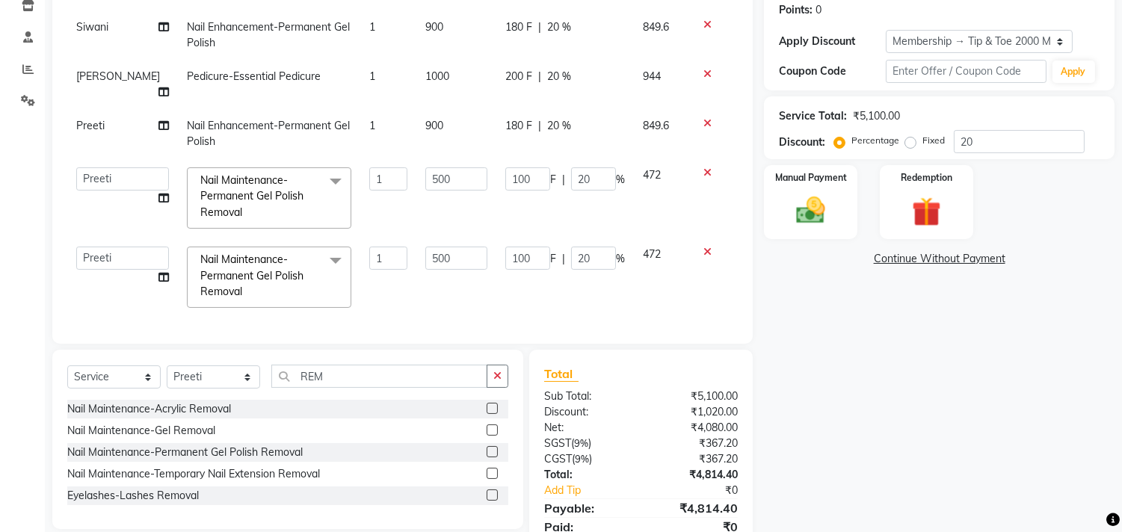
scroll to position [0, 0]
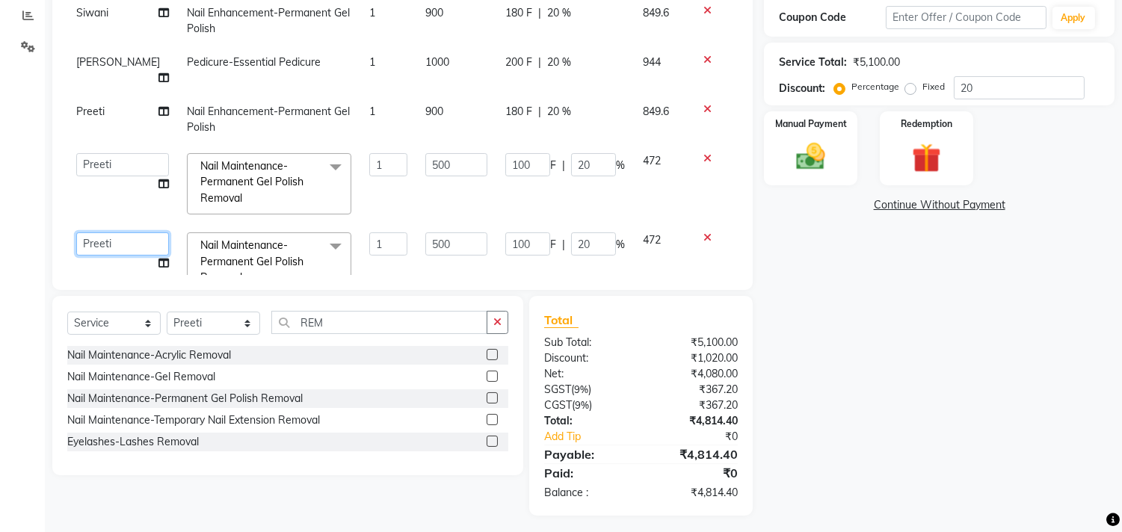
click at [93, 233] on select "[PERSON_NAME] [PERSON_NAME] Front Desk [PERSON_NAME] [PERSON_NAME] [PERSON_NAME…" at bounding box center [122, 244] width 93 height 23
select select "39912"
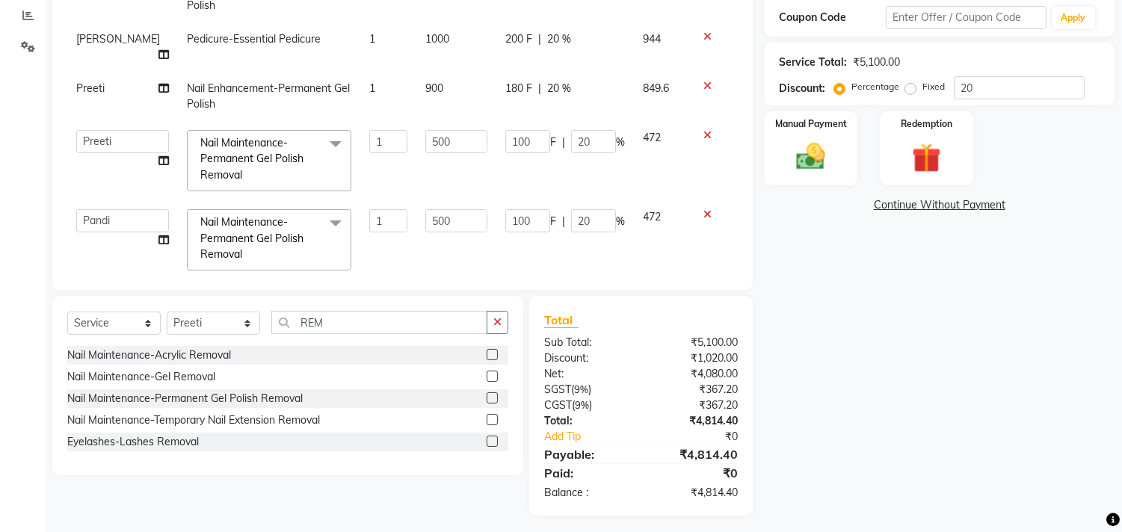
scroll to position [36, 0]
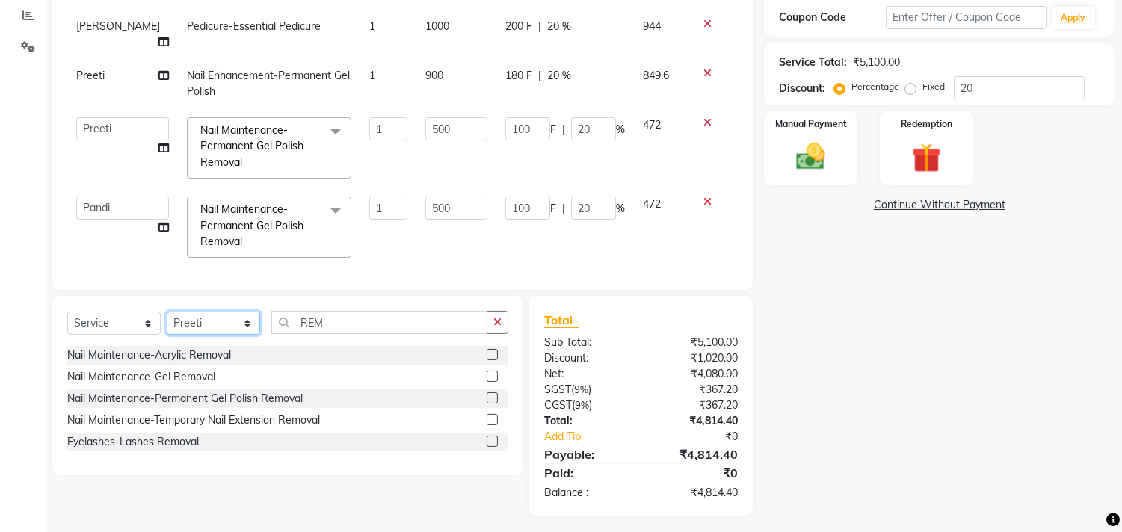
click at [230, 331] on select "Select Stylist [PERSON_NAME] [PERSON_NAME] Front Desk Joys [PERSON_NAME] [PERSO…" at bounding box center [213, 323] width 93 height 23
select select "49685"
click at [167, 313] on select "Select Stylist [PERSON_NAME] [PERSON_NAME] Front Desk Joys [PERSON_NAME] [PERSO…" at bounding box center [213, 323] width 93 height 23
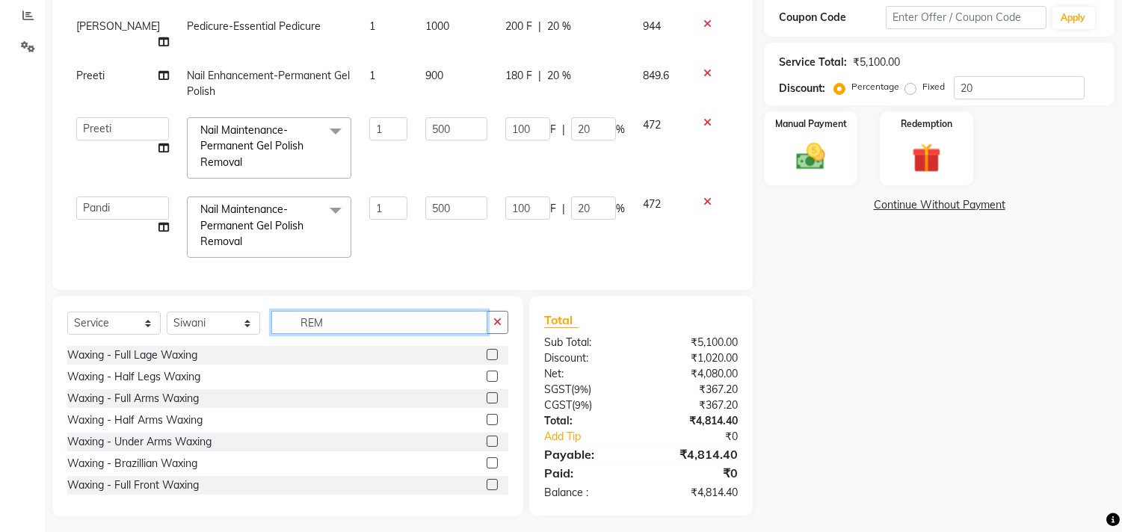
click at [357, 317] on input "REM" at bounding box center [379, 322] width 216 height 23
type input "R"
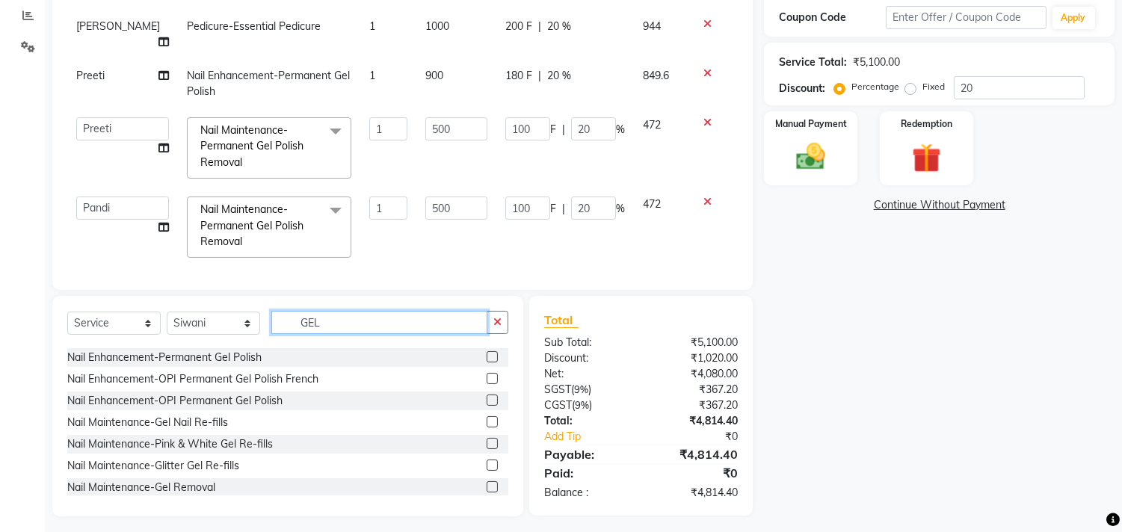
scroll to position [332, 0]
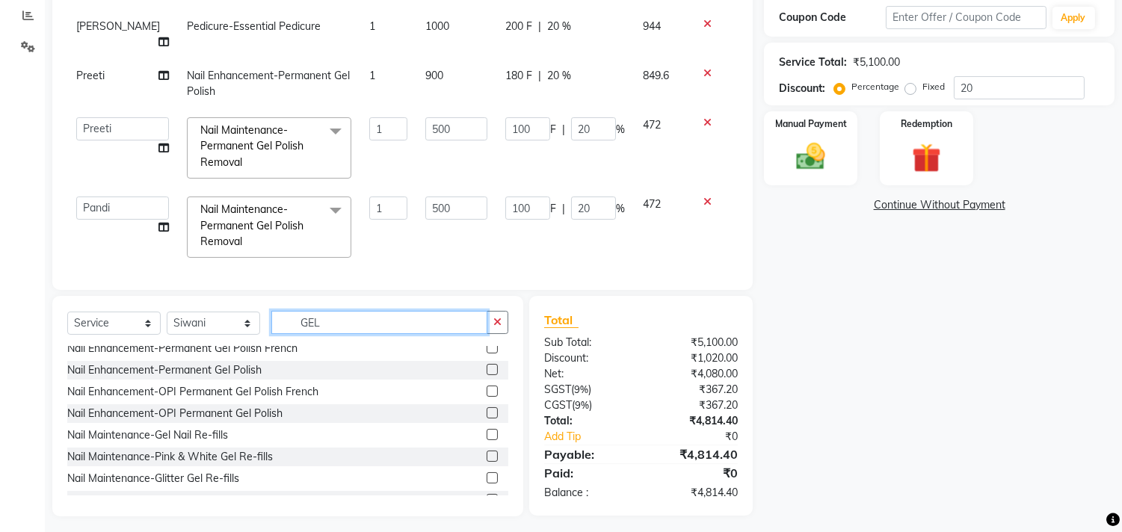
type input "GEL"
click at [487, 435] on label at bounding box center [492, 434] width 11 height 11
click at [487, 435] on input "checkbox" at bounding box center [492, 436] width 10 height 10
checkbox input "false"
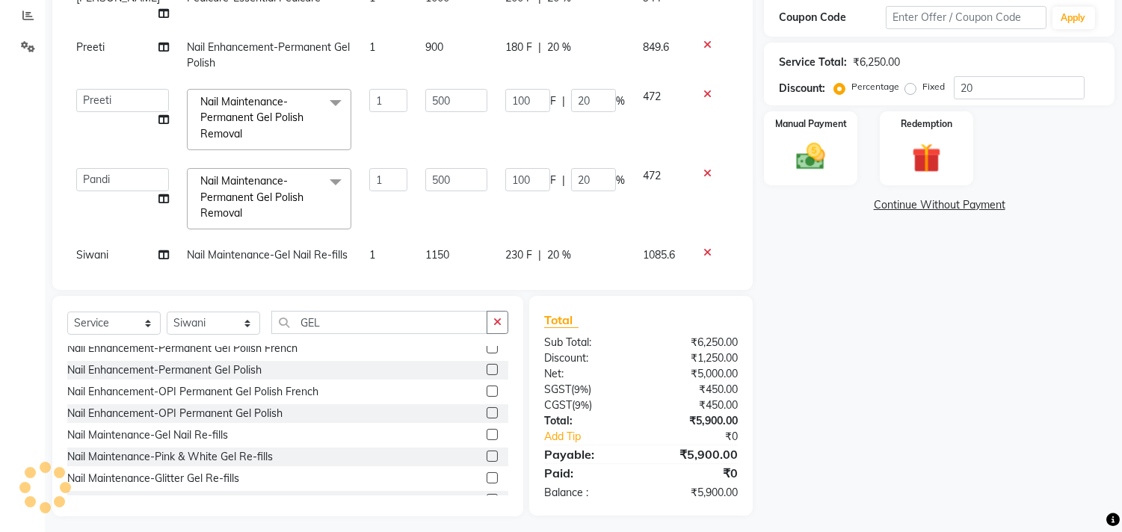
scroll to position [70, 0]
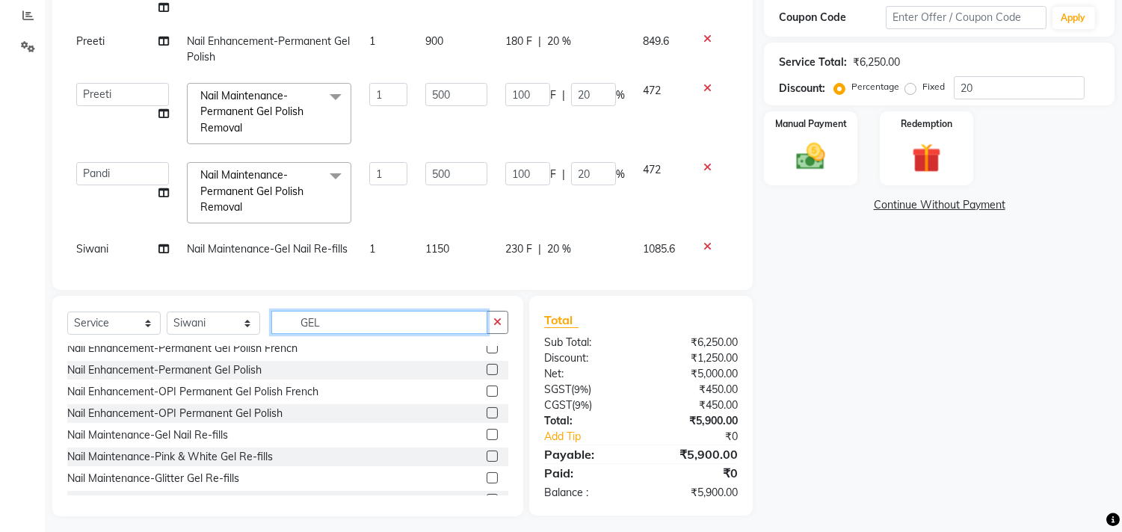
click at [342, 324] on input "GEL" at bounding box center [379, 322] width 216 height 23
type input "G"
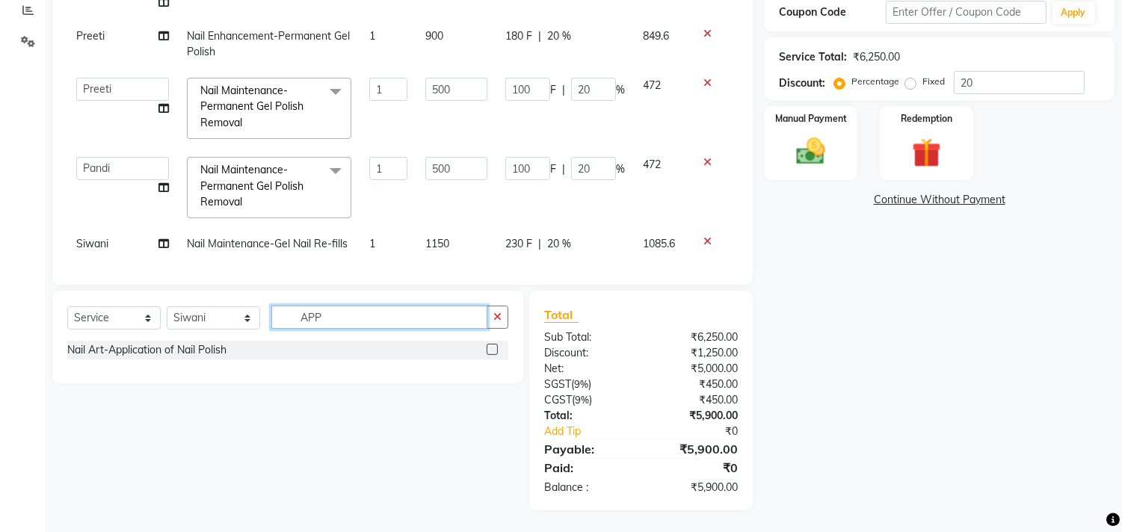
type input "APP"
click at [492, 348] on label at bounding box center [492, 349] width 11 height 11
click at [492, 348] on input "checkbox" at bounding box center [492, 350] width 10 height 10
checkbox input "false"
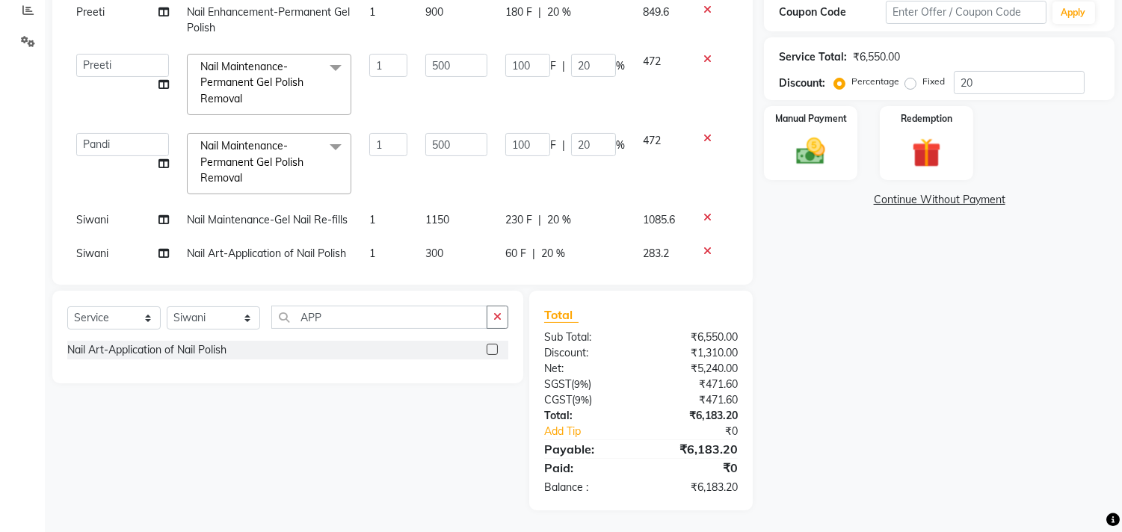
scroll to position [103, 0]
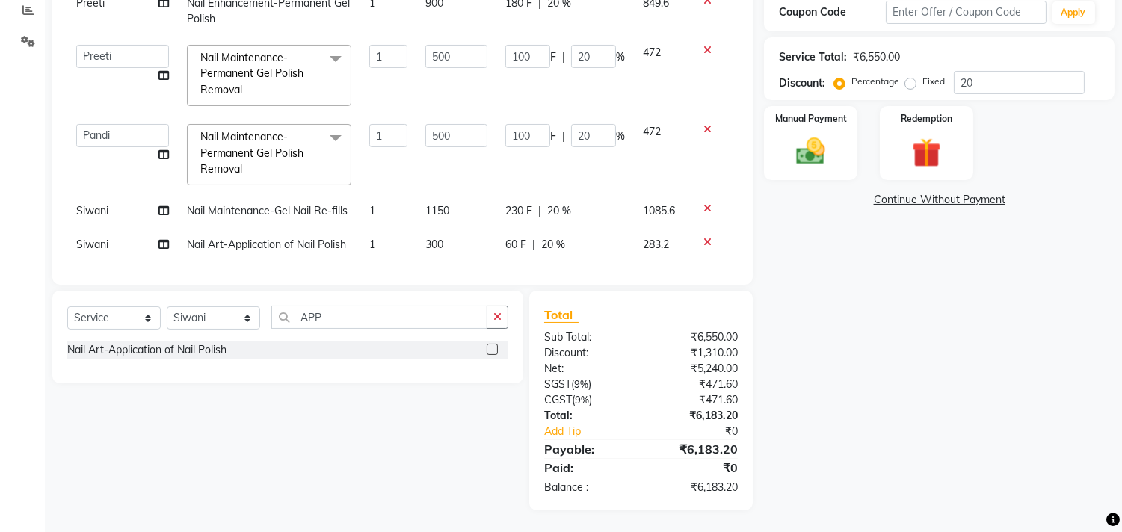
click at [90, 228] on td "Siwani" at bounding box center [122, 245] width 111 height 34
select select "49685"
click at [95, 237] on select "[PERSON_NAME] [PERSON_NAME] Front Desk [PERSON_NAME] [PERSON_NAME] [PERSON_NAME…" at bounding box center [122, 248] width 93 height 23
select select "39912"
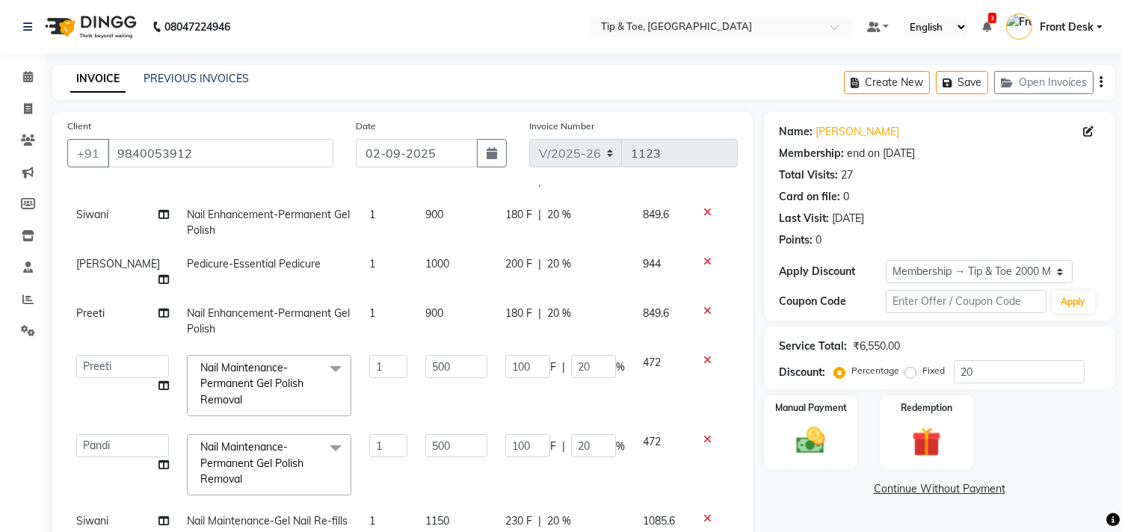
scroll to position [83, 0]
click at [428, 259] on td "1000" at bounding box center [457, 271] width 80 height 49
select select "75187"
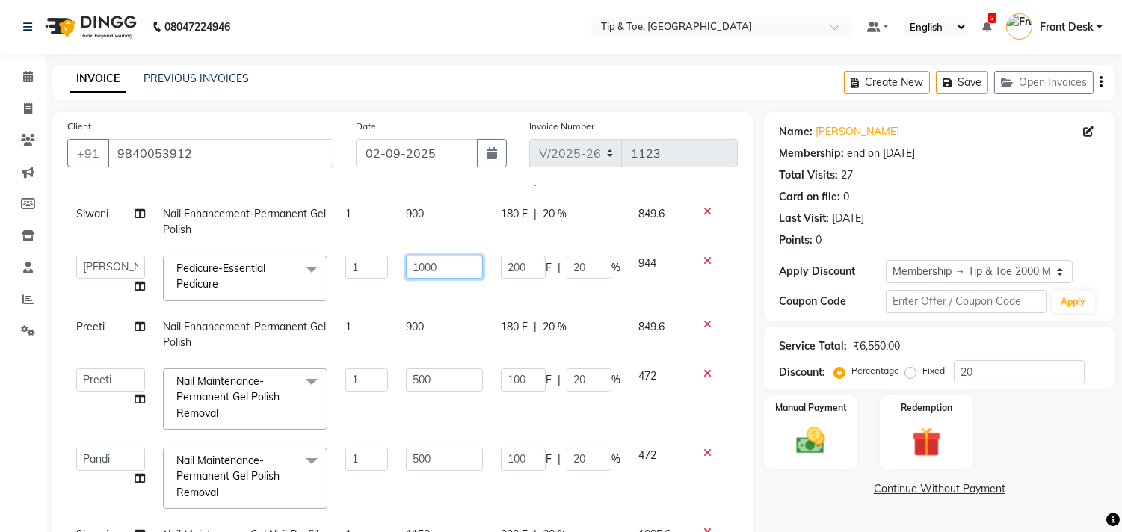
drag, startPoint x: 417, startPoint y: 265, endPoint x: 429, endPoint y: 280, distance: 19.6
click at [417, 265] on input "1000" at bounding box center [444, 267] width 77 height 23
type input "1300"
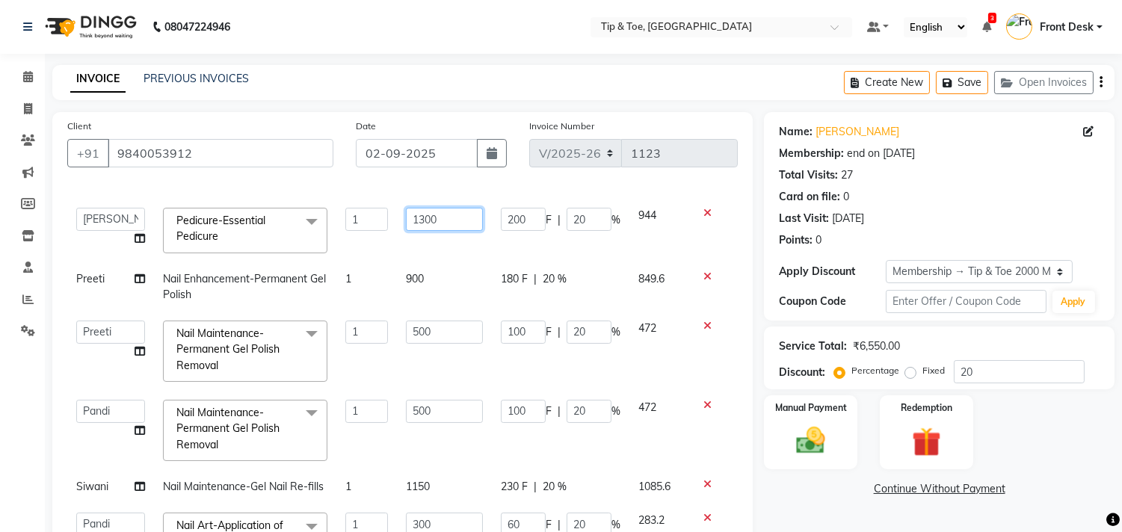
scroll to position [163, 0]
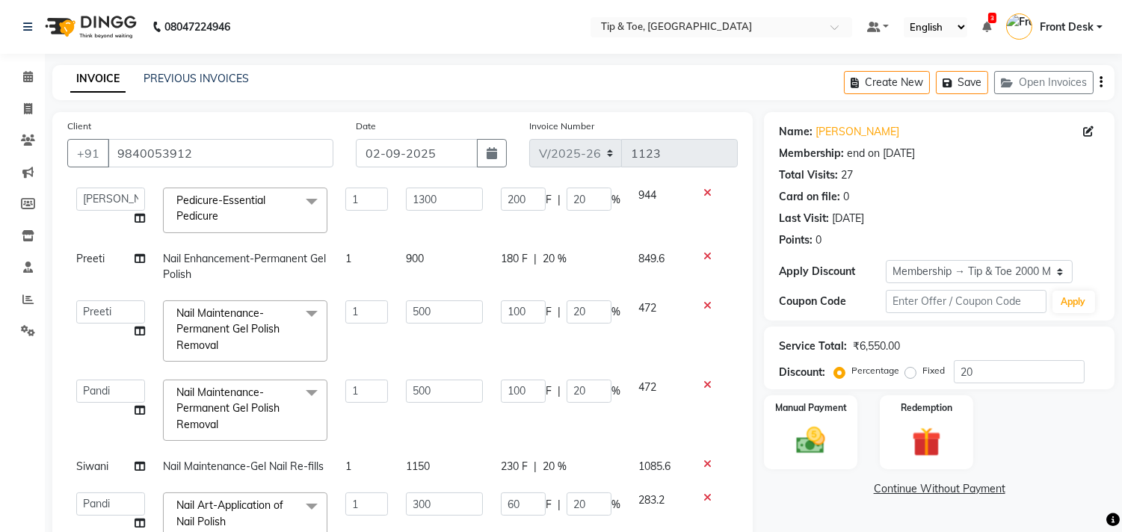
click at [1070, 462] on div "Manual Payment Redemption" at bounding box center [939, 433] width 373 height 74
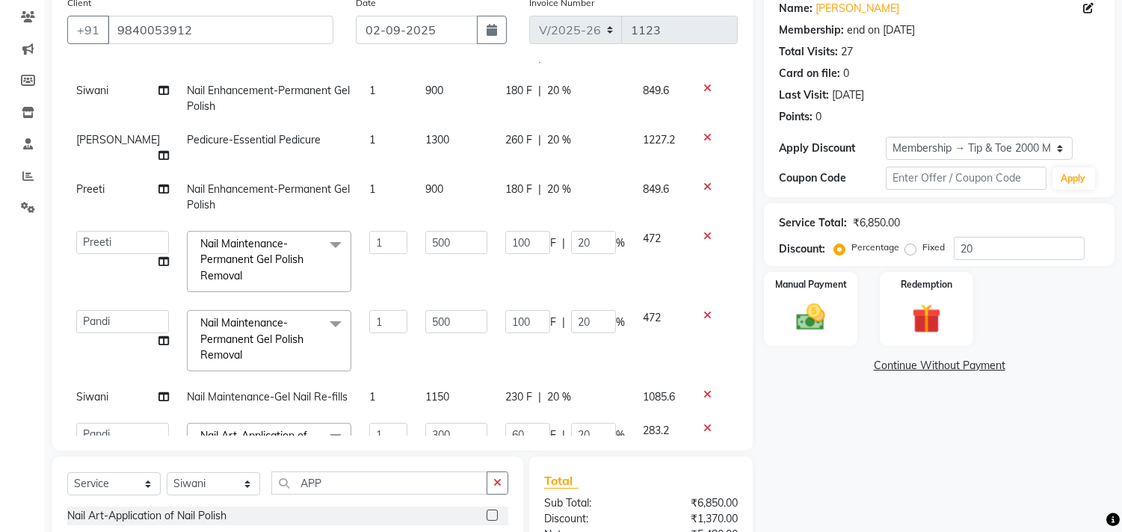
scroll to position [133, 0]
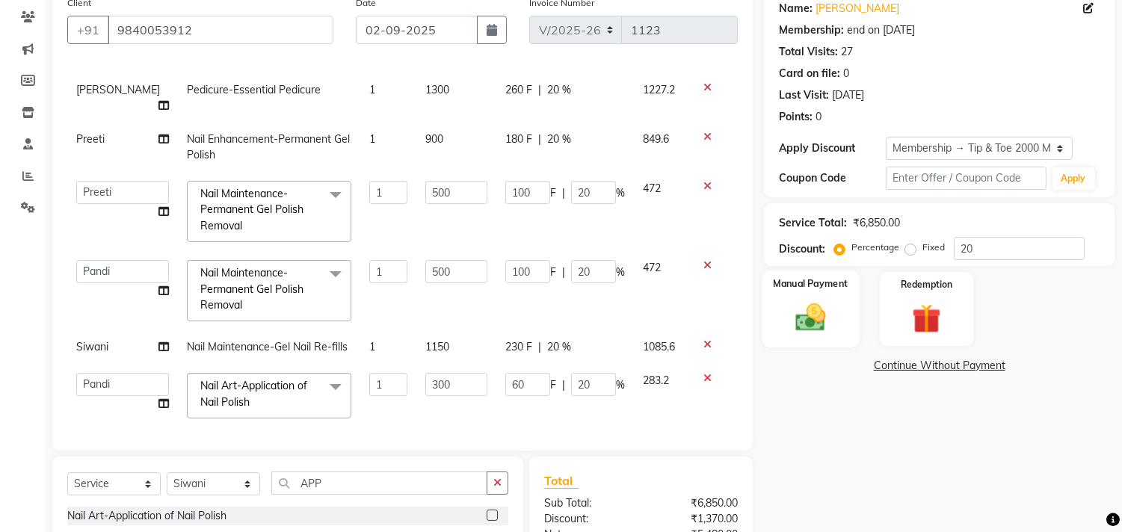
click at [808, 325] on img at bounding box center [811, 318] width 49 height 35
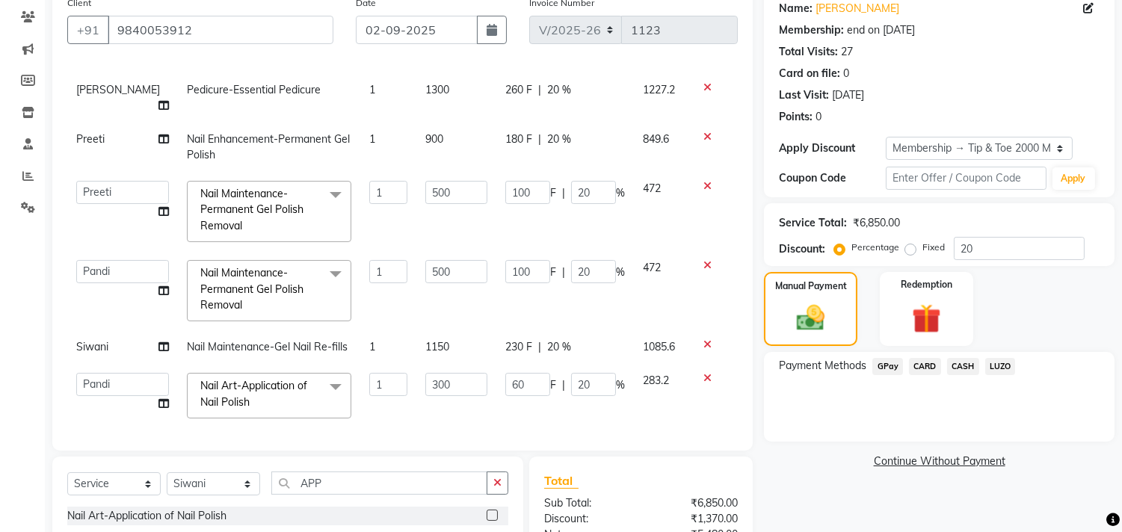
click at [967, 367] on span "CASH" at bounding box center [963, 366] width 32 height 17
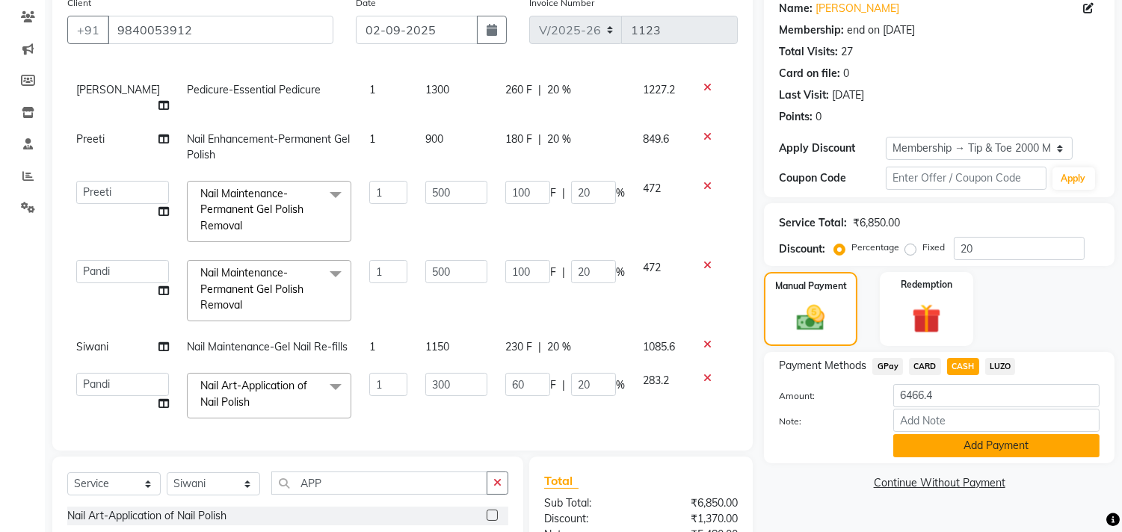
click at [969, 444] on button "Add Payment" at bounding box center [997, 445] width 206 height 23
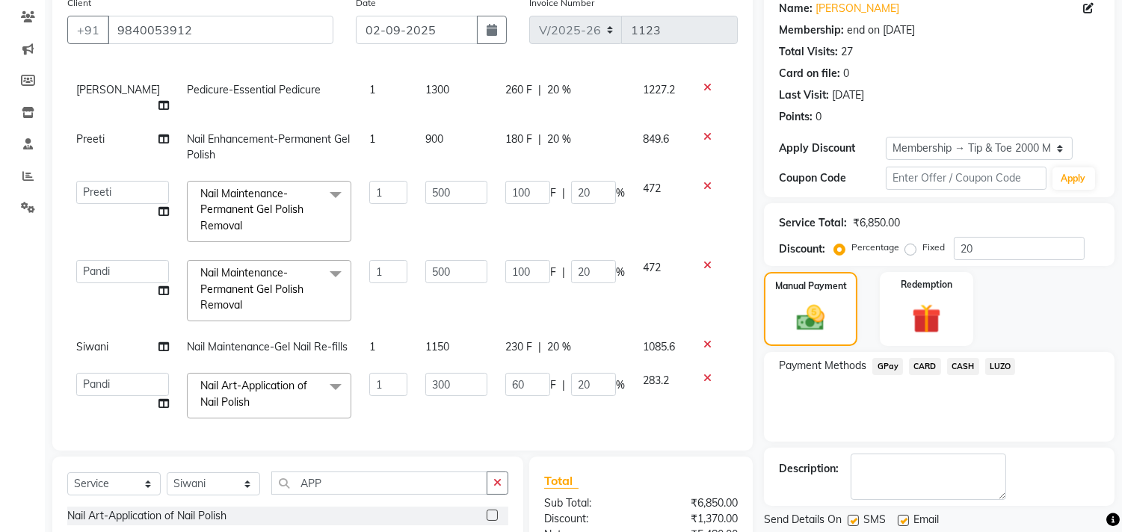
click at [954, 319] on div "Redemption" at bounding box center [926, 309] width 93 height 74
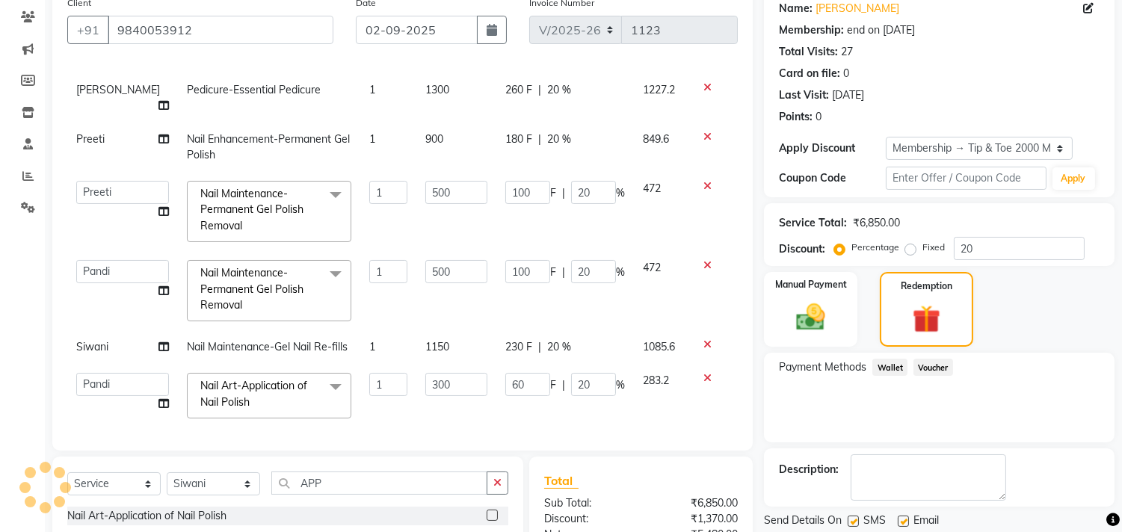
scroll to position [342, 0]
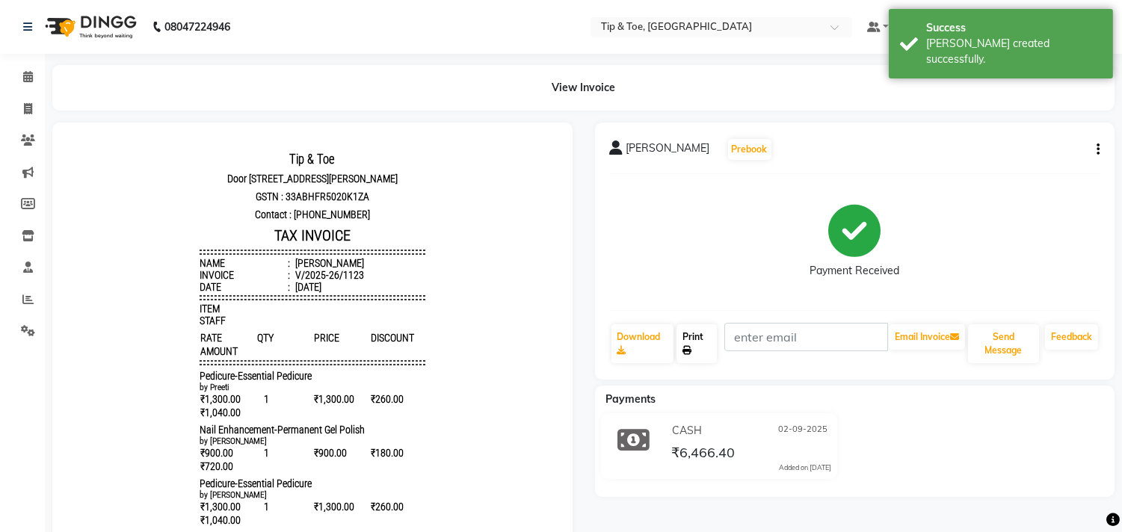
click at [713, 342] on link "Print" at bounding box center [697, 344] width 40 height 39
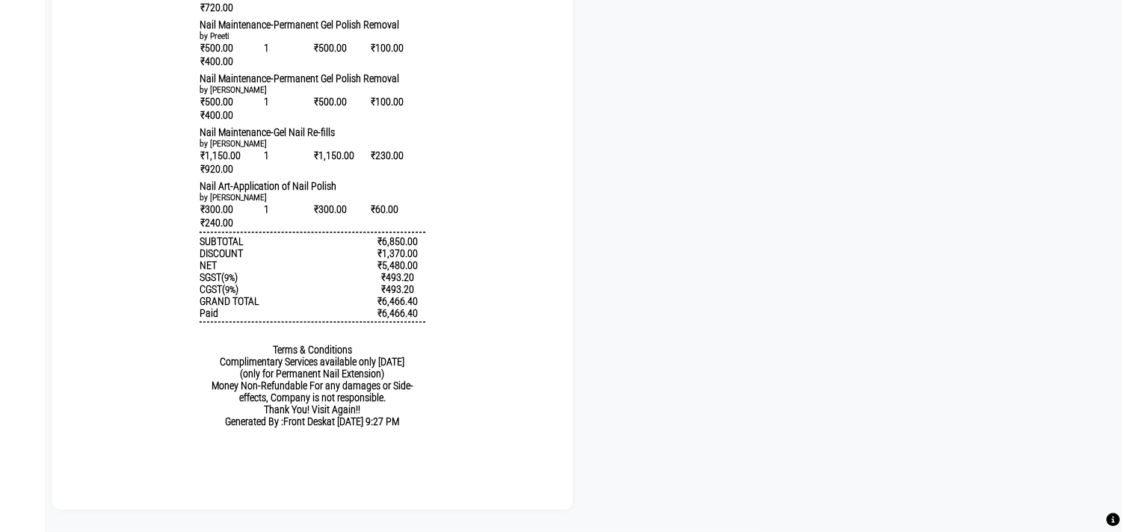
scroll to position [162, 0]
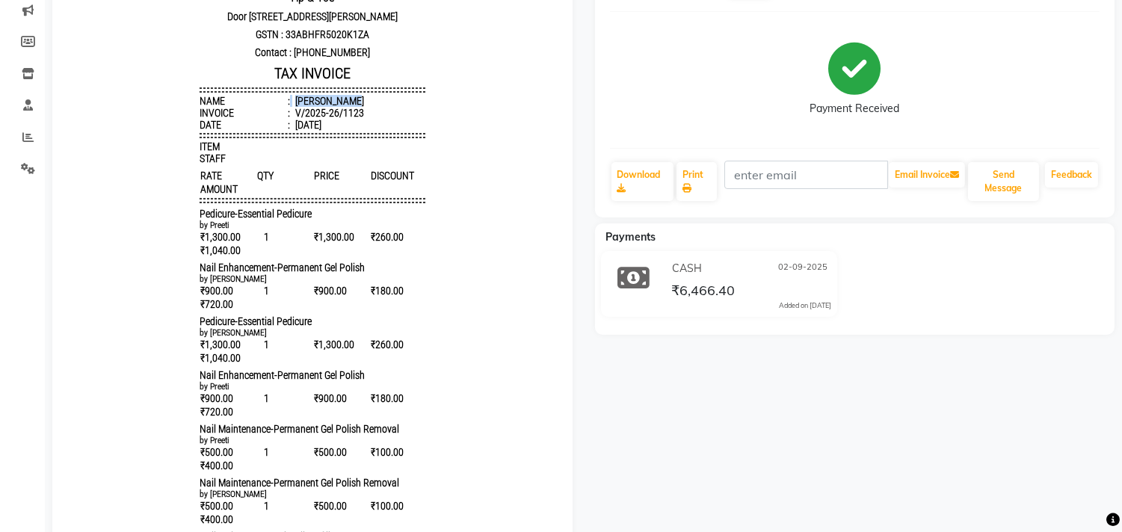
drag, startPoint x: 277, startPoint y: 112, endPoint x: 360, endPoint y: 112, distance: 83.0
click at [360, 107] on li "Name : [PERSON_NAME]" at bounding box center [313, 101] width 226 height 12
copy li "[PERSON_NAME]"
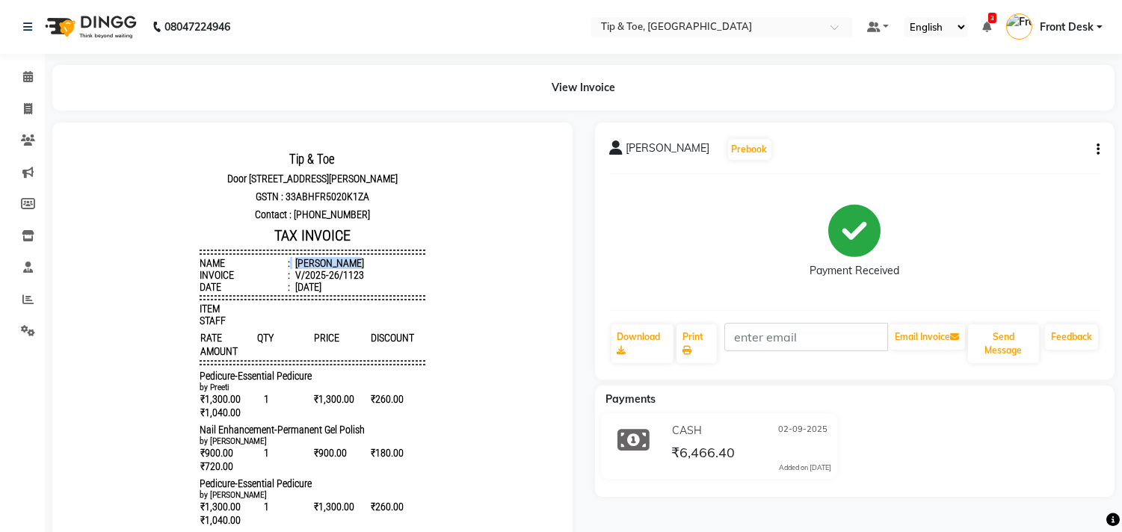
scroll to position [249, 0]
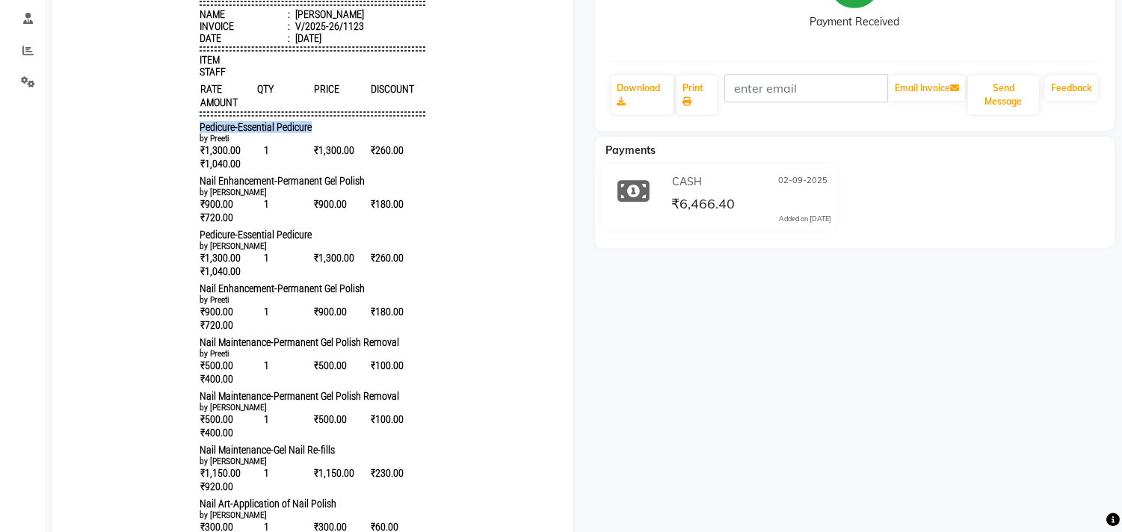
drag, startPoint x: 185, startPoint y: 129, endPoint x: 331, endPoint y: 138, distance: 146.0
click at [331, 134] on div "Pedicure-Essential Pedicure" at bounding box center [313, 128] width 226 height 12
copy span "Pedicure-Essential Pedicure"
drag, startPoint x: 185, startPoint y: 189, endPoint x: 355, endPoint y: 182, distance: 170.6
click at [355, 182] on div "Tip & Toe [STREET_ADDRESS][PERSON_NAME] GSTN : 33ABHFR5020K1ZA Contact : [PHONE…" at bounding box center [313, 328] width 238 height 866
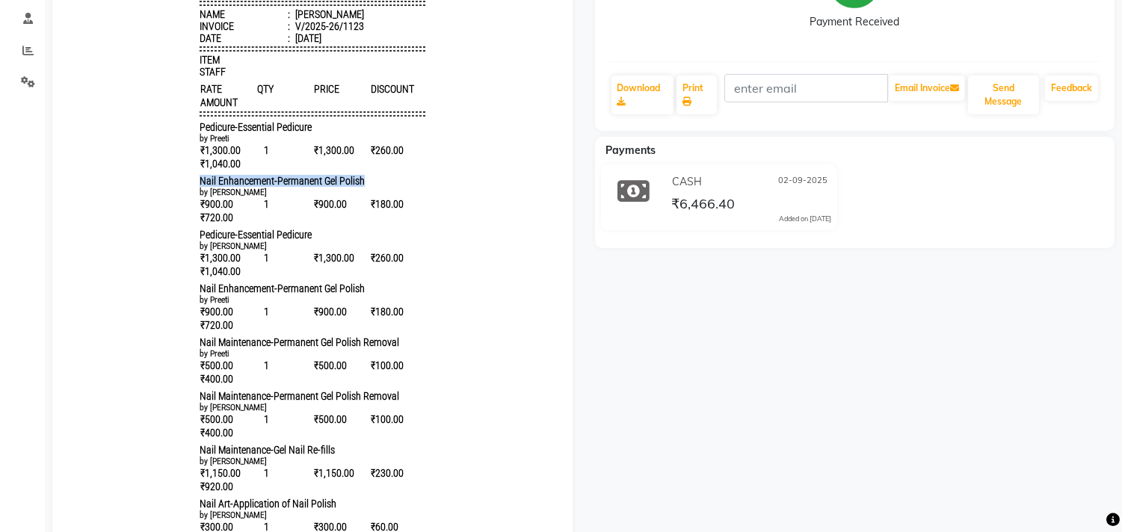
copy span "Nail Enhancement-Permanent Gel Polish"
drag, startPoint x: 187, startPoint y: 236, endPoint x: 310, endPoint y: 248, distance: 123.1
click at [310, 248] on div "Tip & Toe [STREET_ADDRESS][PERSON_NAME] GSTN : 33ABHFR5020K1ZA Contact : [PHONE…" at bounding box center [313, 328] width 238 height 866
copy span "Pedicure-Essential Pedicure"
drag, startPoint x: 185, startPoint y: 298, endPoint x: 364, endPoint y: 308, distance: 179.0
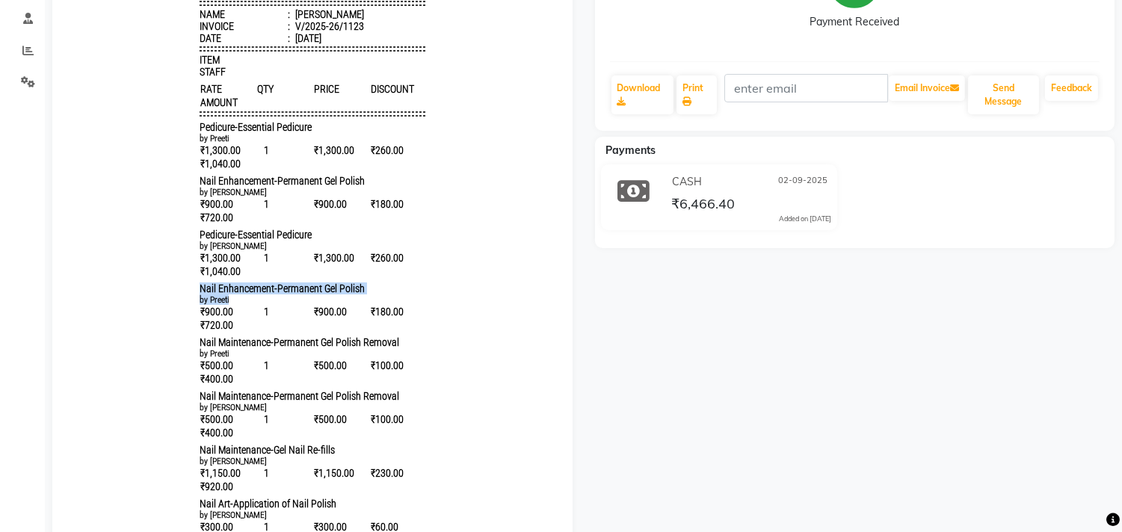
click at [363, 308] on div "Tip & Toe [STREET_ADDRESS][PERSON_NAME] GSTN : 33ABHFR5020K1ZA Contact : [PHONE…" at bounding box center [313, 328] width 238 height 866
click at [331, 295] on span "Nail Enhancement-Permanent Gel Polish" at bounding box center [282, 289] width 165 height 12
drag, startPoint x: 185, startPoint y: 298, endPoint x: 364, endPoint y: 298, distance: 178.7
click at [364, 295] on div "Nail Enhancement-Permanent Gel Polish" at bounding box center [313, 289] width 226 height 12
copy span "Nail Enhancement-Permanent Gel Polish"
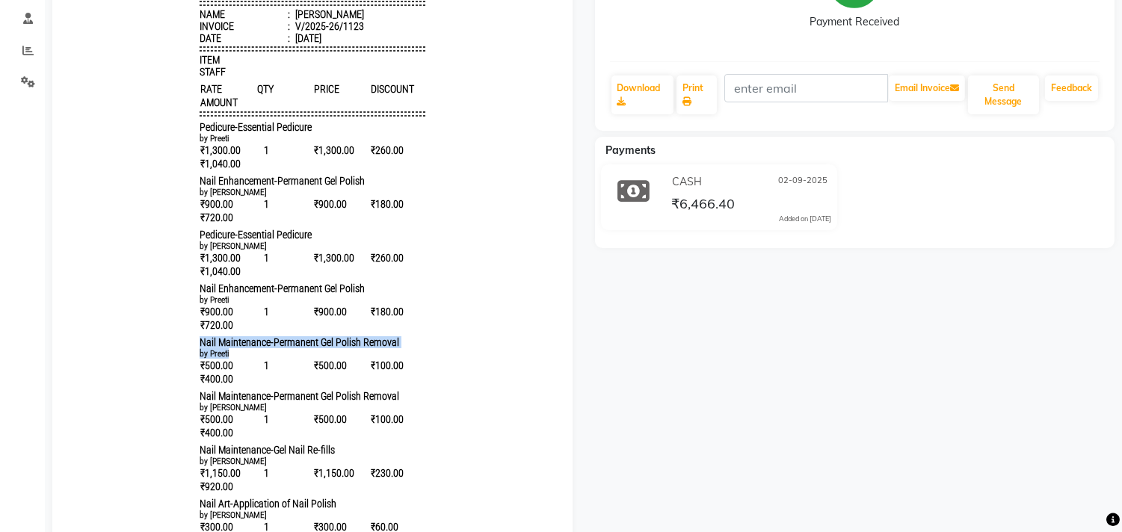
drag, startPoint x: 184, startPoint y: 353, endPoint x: 378, endPoint y: 367, distance: 194.9
click at [378, 367] on div "Tip & Toe [STREET_ADDRESS][PERSON_NAME] GSTN : 33ABHFR5020K1ZA Contact : [PHONE…" at bounding box center [313, 328] width 238 height 866
click at [375, 349] on span "Nail Maintenance-Permanent Gel Polish Removal" at bounding box center [300, 343] width 200 height 12
drag, startPoint x: 183, startPoint y: 354, endPoint x: 404, endPoint y: 354, distance: 220.6
click at [404, 354] on div "Tip & Toe [STREET_ADDRESS][PERSON_NAME] GSTN : 33ABHFR5020K1ZA Contact : [PHONE…" at bounding box center [313, 328] width 238 height 866
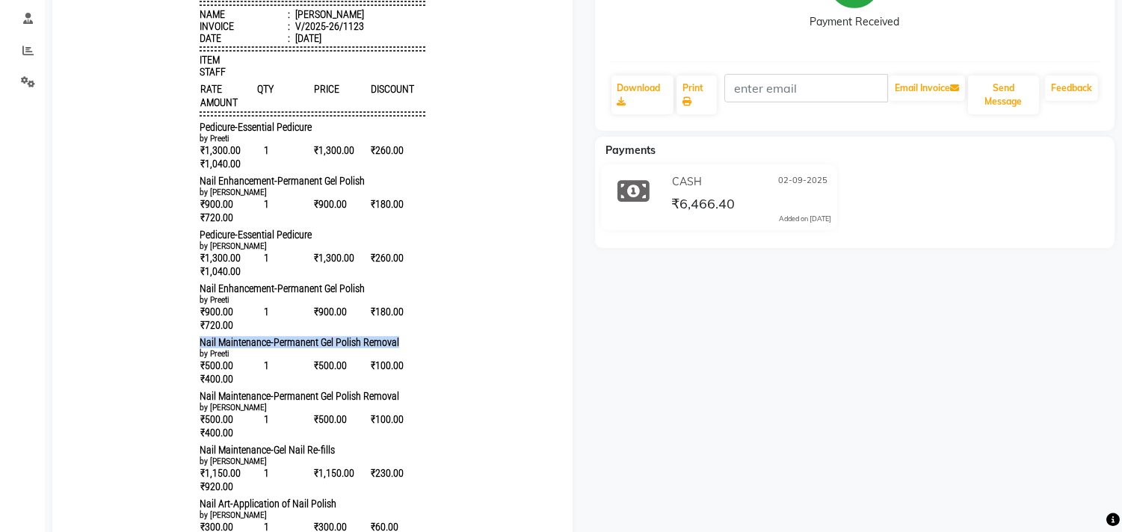
copy span "Nail Maintenance-Permanent Gel Polish Removal"
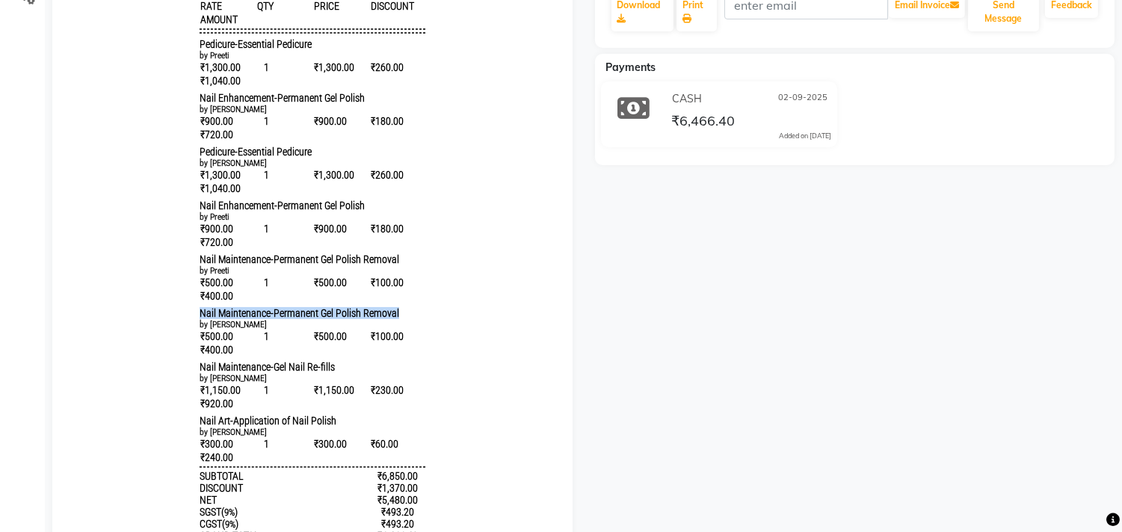
drag, startPoint x: 185, startPoint y: 327, endPoint x: 386, endPoint y: 333, distance: 200.5
click at [386, 333] on div "Tip & Toe [STREET_ADDRESS][PERSON_NAME] GSTN : 33ABHFR5020K1ZA Contact : [PHONE…" at bounding box center [313, 245] width 238 height 866
copy span "Nail Maintenance-Permanent Gel Polish Removal"
drag, startPoint x: 185, startPoint y: 379, endPoint x: 339, endPoint y: 387, distance: 154.2
click at [339, 387] on div "Tip & Toe [STREET_ADDRESS][PERSON_NAME] GSTN : 33ABHFR5020K1ZA Contact : [PHONE…" at bounding box center [313, 245] width 238 height 866
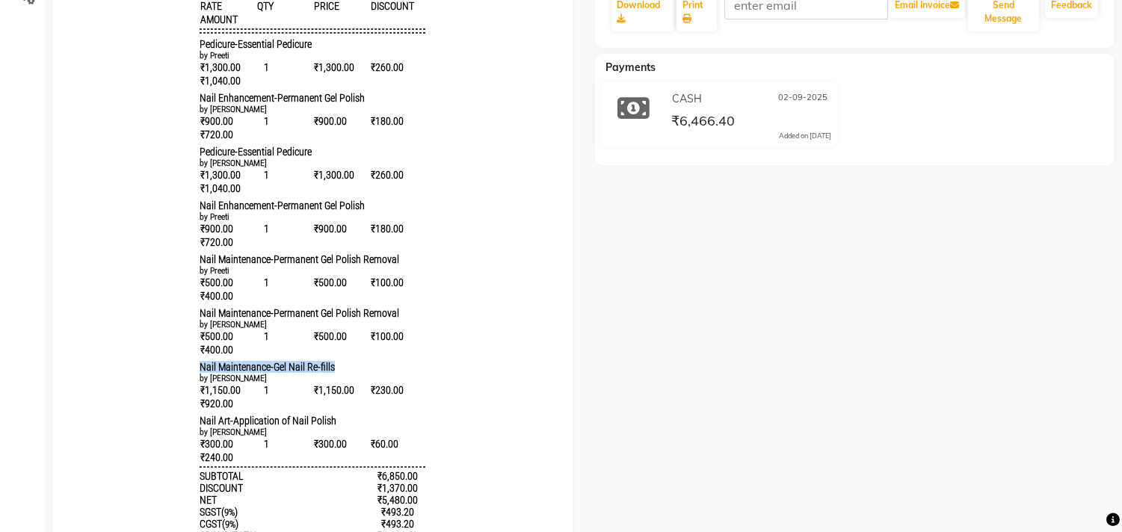
copy span "Nail Maintenance-Gel Nail Re-fills"
drag, startPoint x: 189, startPoint y: 443, endPoint x: 328, endPoint y: 434, distance: 138.6
click at [328, 434] on div "Tip & Toe [STREET_ADDRESS][PERSON_NAME] GSTN : 33ABHFR5020K1ZA Contact : [PHONE…" at bounding box center [313, 245] width 238 height 866
copy span "Nail Art-Application of Nail Polish"
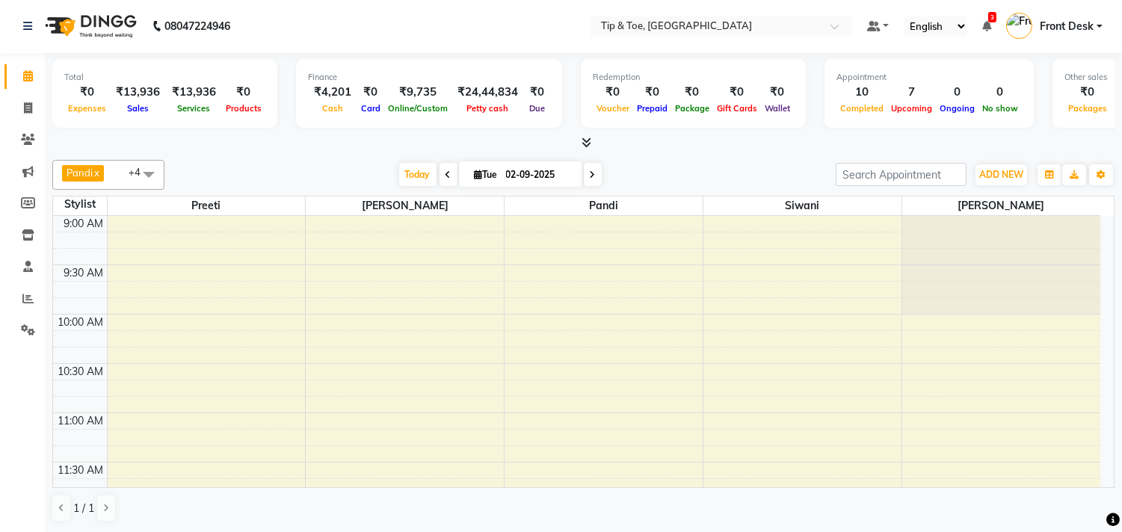
scroll to position [953, 0]
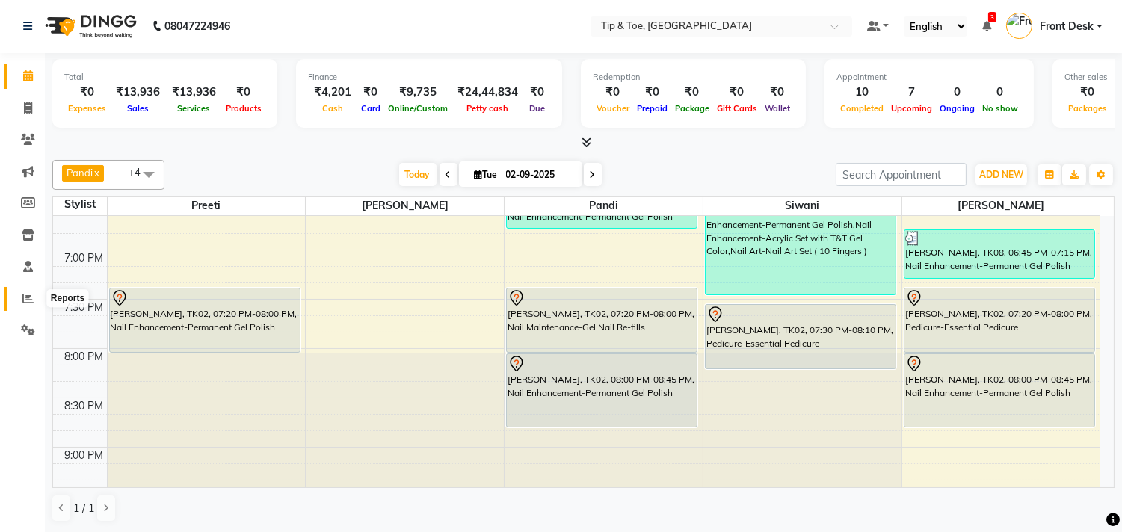
click at [18, 300] on span at bounding box center [28, 299] width 26 height 17
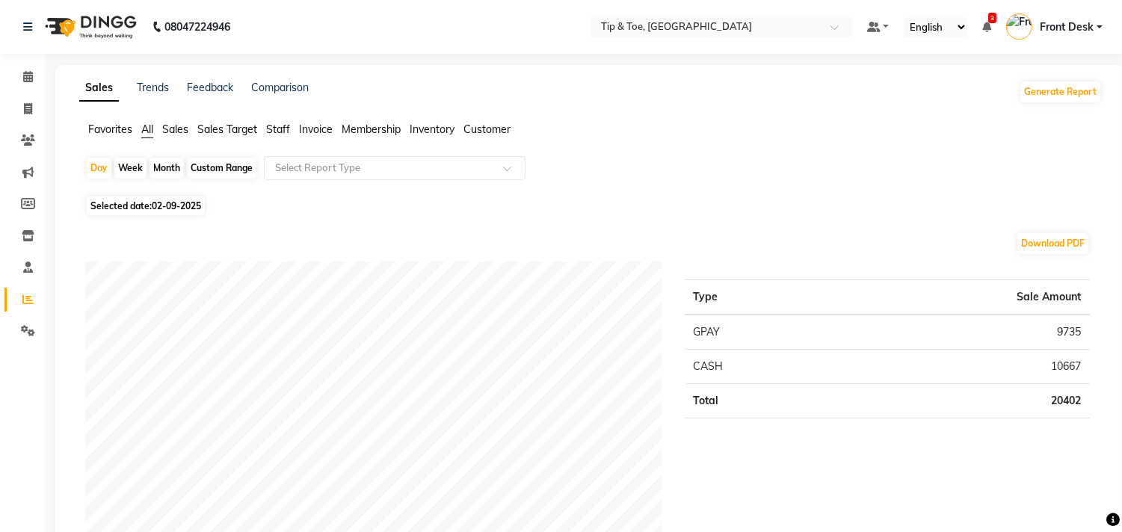
click at [284, 127] on span "Staff" at bounding box center [278, 129] width 24 height 13
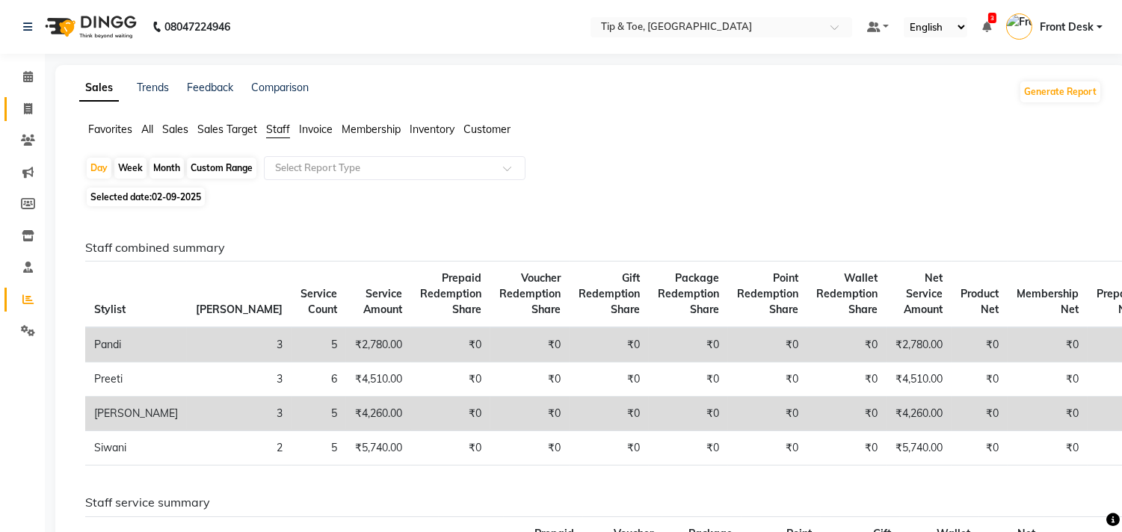
click at [11, 103] on link "Invoice" at bounding box center [22, 109] width 36 height 25
select select "service"
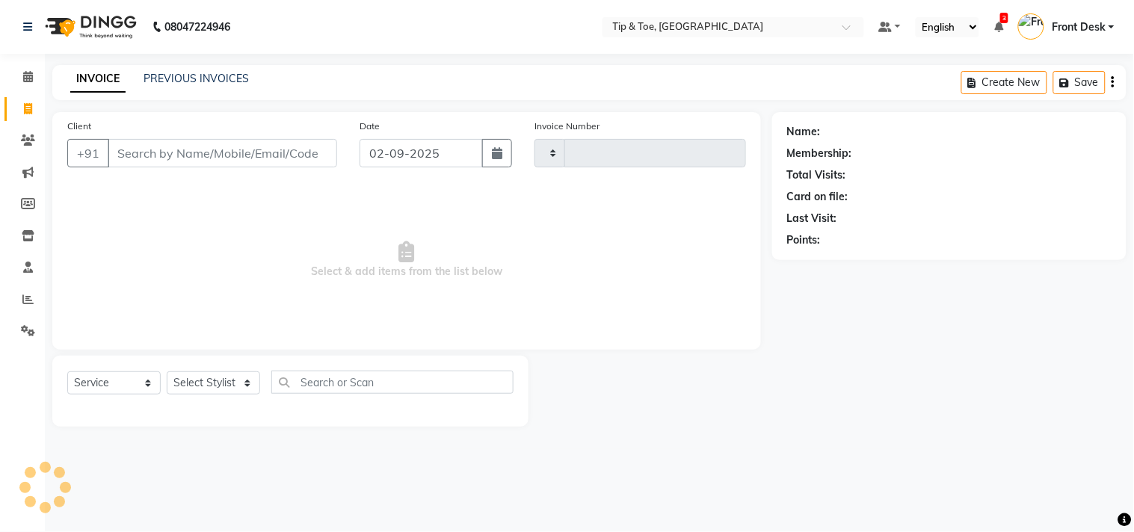
type input "1124"
select select "5770"
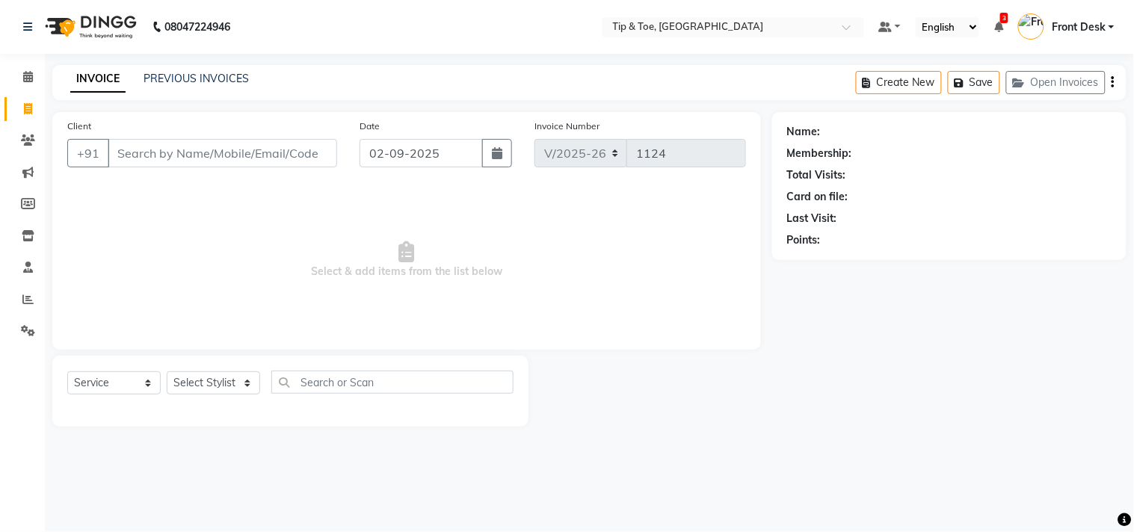
click at [218, 88] on div "INVOICE PREVIOUS INVOICES Create New Save Open Invoices" at bounding box center [589, 82] width 1075 height 35
click at [221, 80] on link "PREVIOUS INVOICES" at bounding box center [196, 78] width 105 height 13
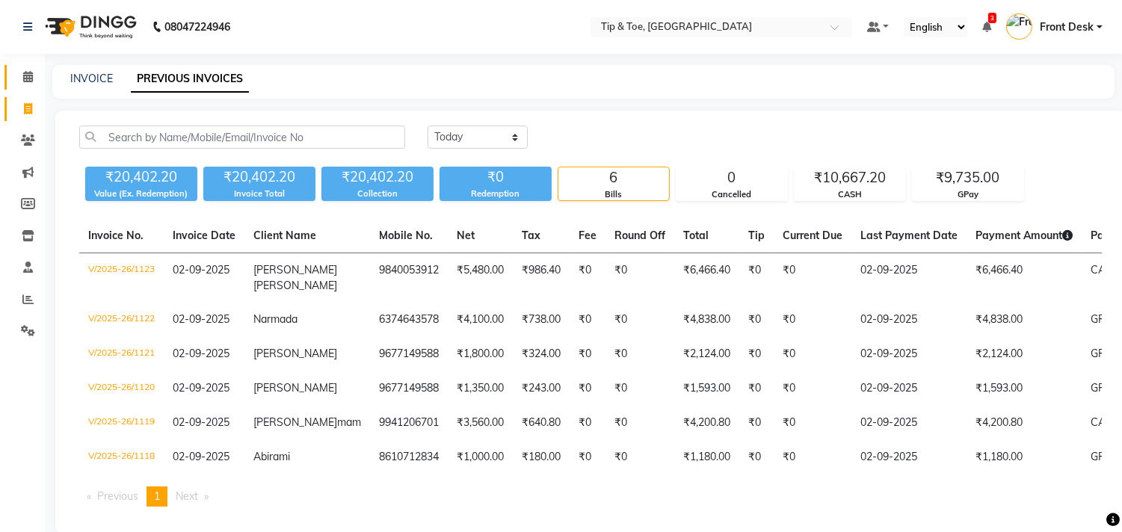
click at [16, 65] on link "Calendar" at bounding box center [22, 77] width 36 height 25
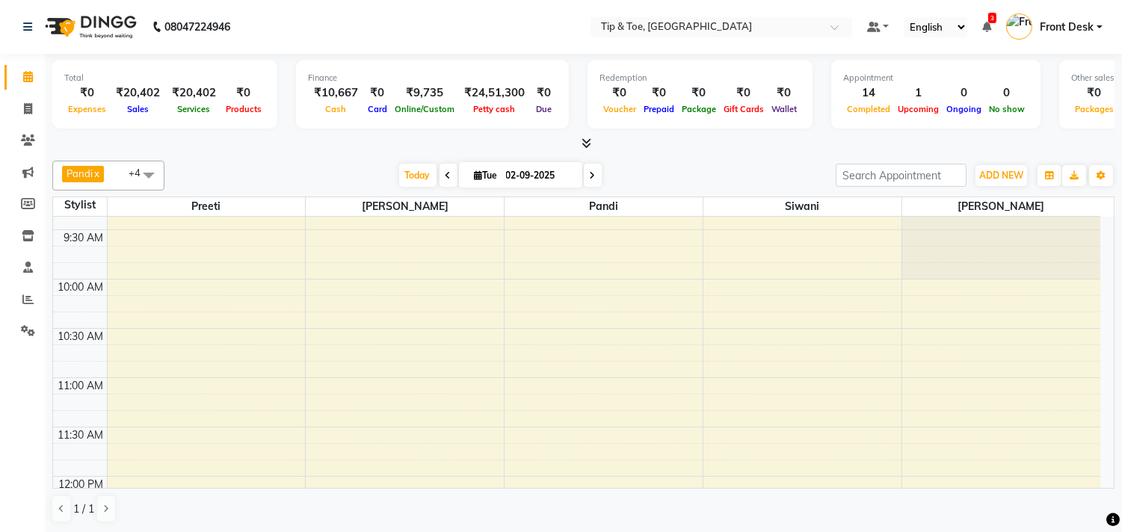
scroll to position [43, 0]
click at [584, 176] on span at bounding box center [593, 175] width 18 height 23
type input "03-09-2025"
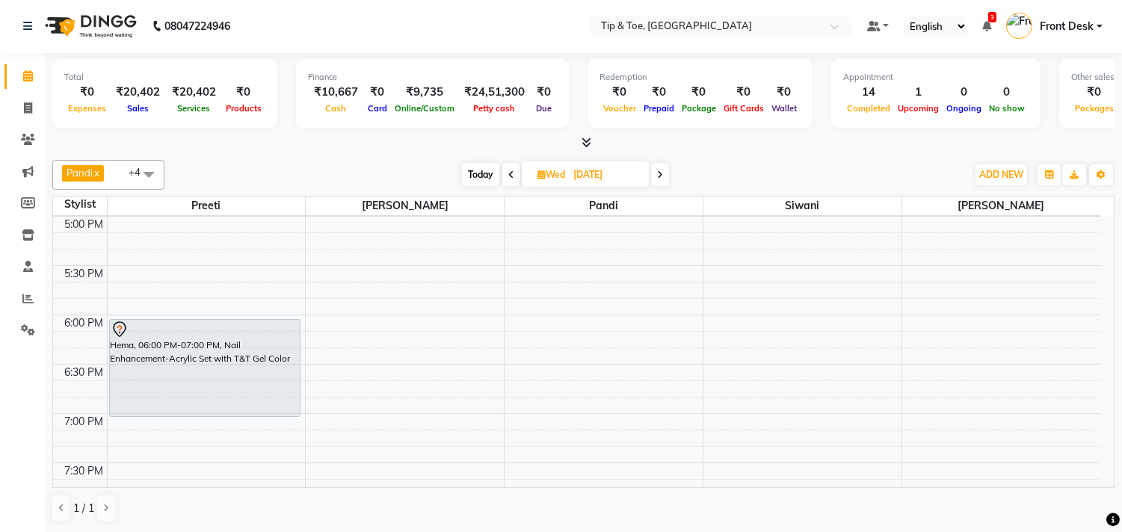
scroll to position [781, 0]
